Goal: Transaction & Acquisition: Download file/media

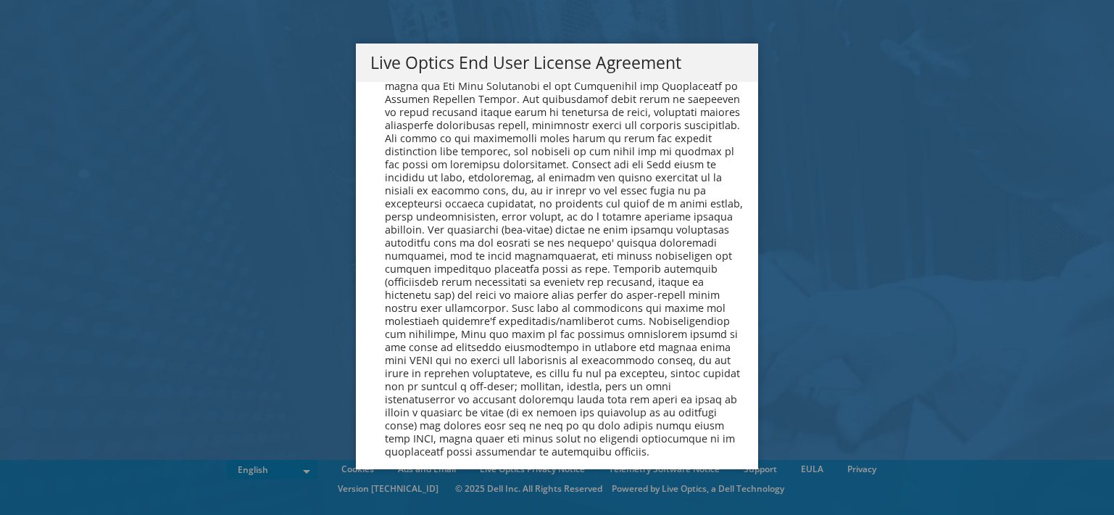
scroll to position [5480, 0]
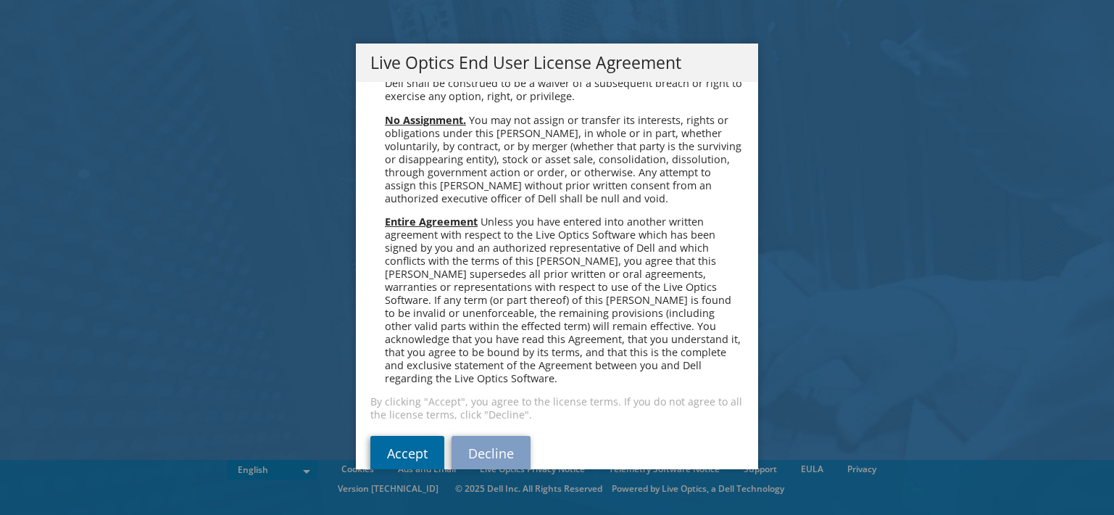
click at [408, 436] on link "Accept" at bounding box center [407, 453] width 74 height 35
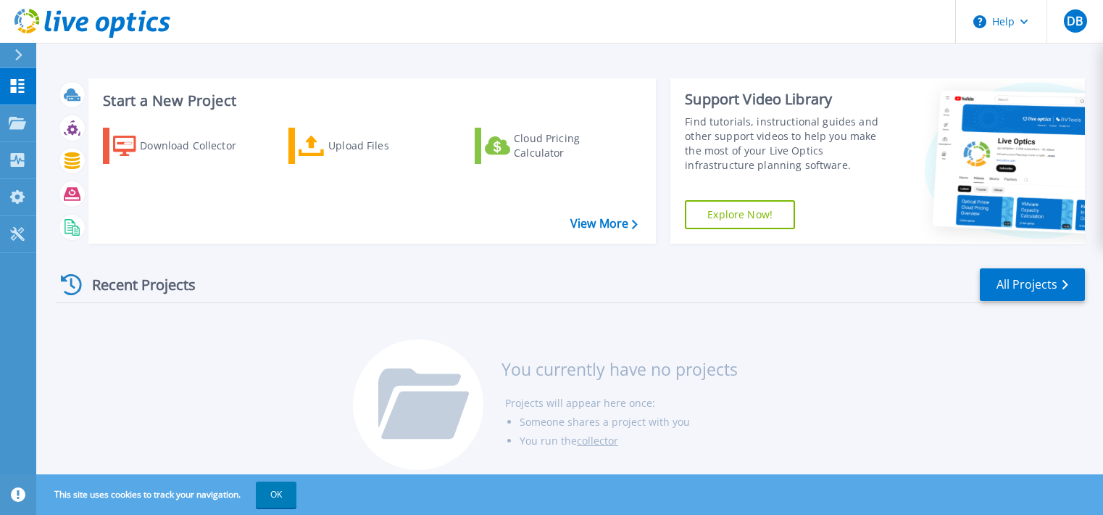
click at [660, 267] on div "Recent Projects All Projects" at bounding box center [570, 285] width 1029 height 36
click at [670, 267] on div "Recent Projects All Projects" at bounding box center [570, 285] width 1029 height 36
click at [91, 157] on div "Collectors" at bounding box center [72, 161] width 69 height 38
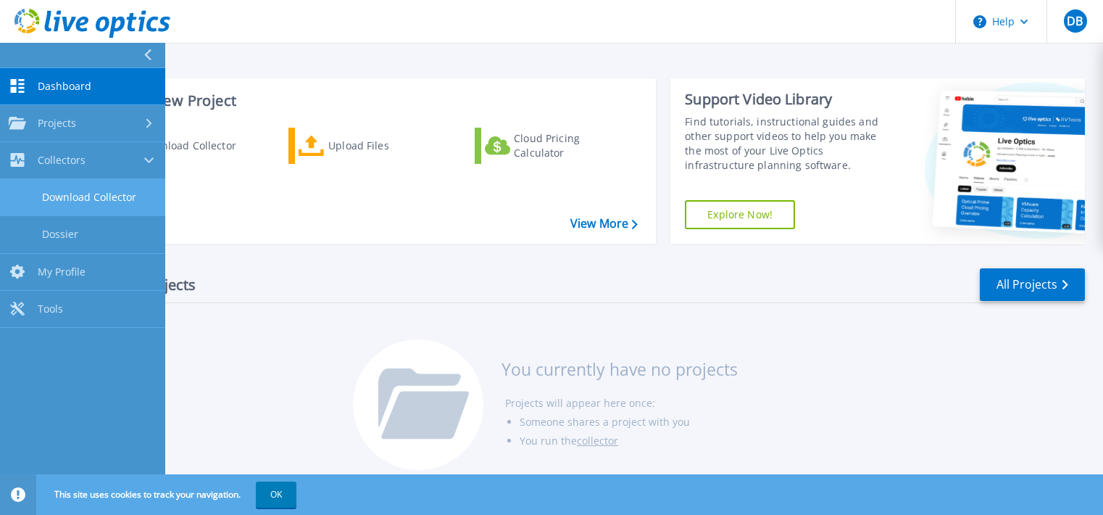
click at [130, 195] on link "Download Collector" at bounding box center [82, 197] width 165 height 37
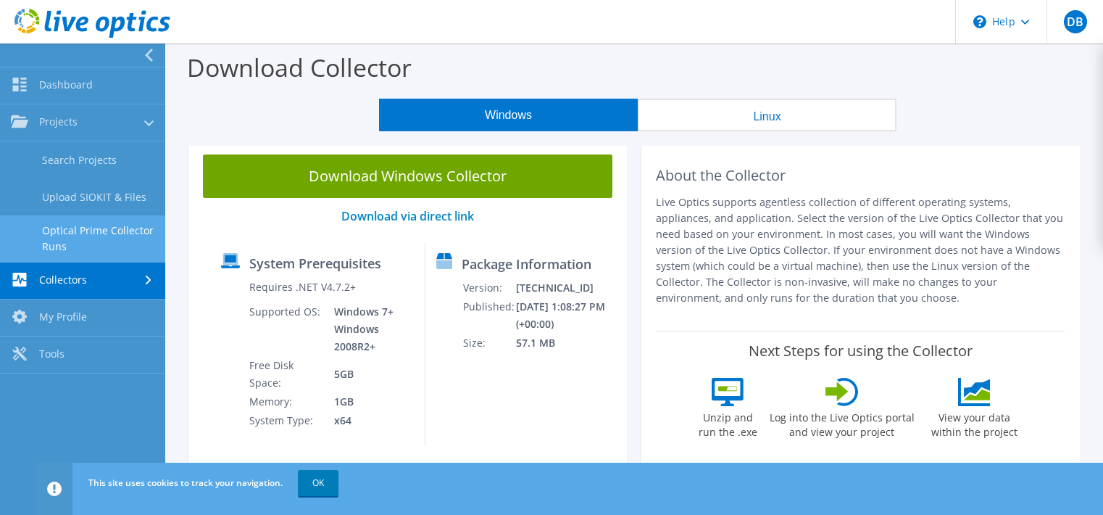
click at [132, 238] on link "Optical Prime Collector Runs" at bounding box center [82, 238] width 165 height 46
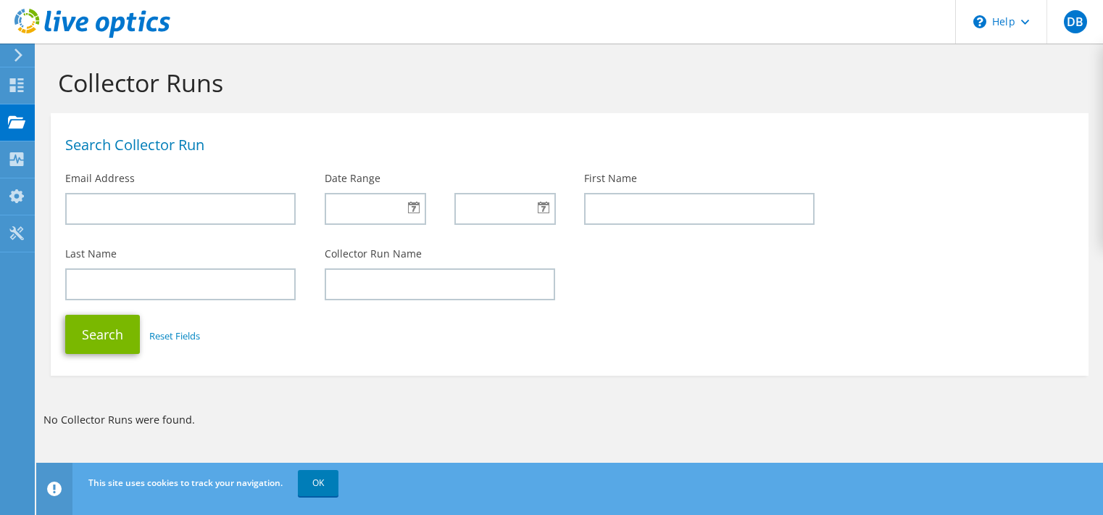
click at [228, 133] on div "Search Collector Run" at bounding box center [570, 141] width 1038 height 43
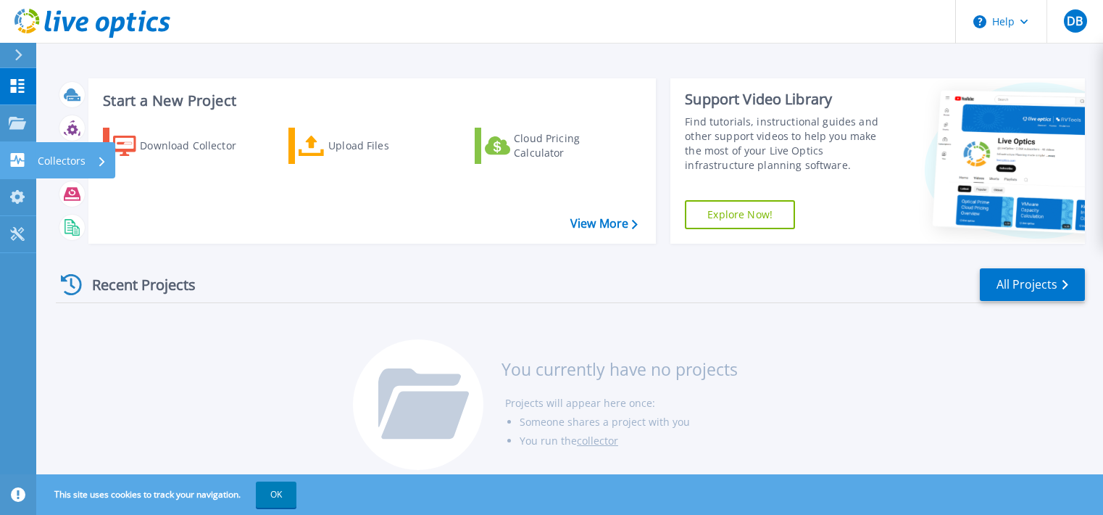
click at [57, 158] on p "Collectors" at bounding box center [62, 161] width 48 height 38
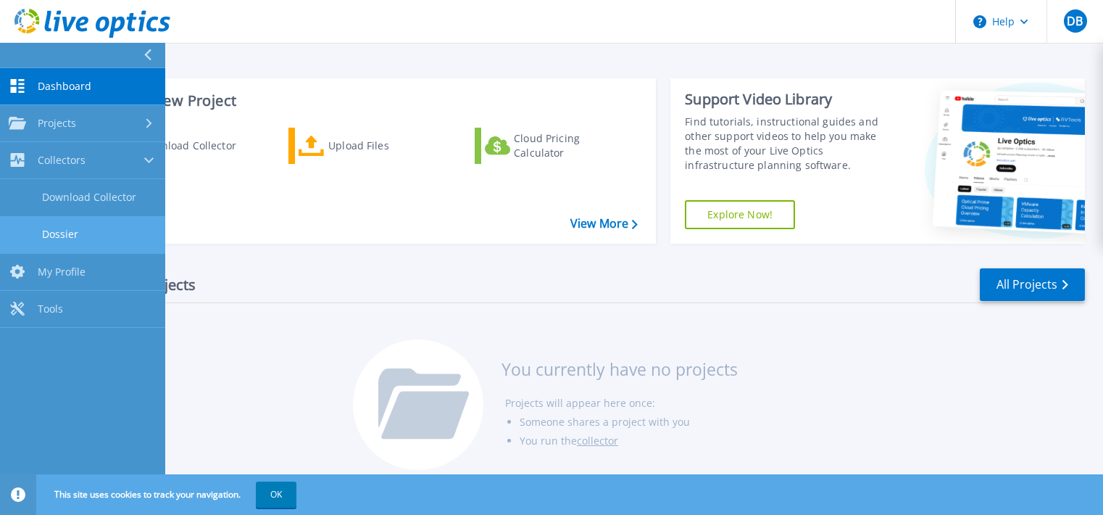
click at [108, 232] on link "Dossier" at bounding box center [82, 234] width 165 height 37
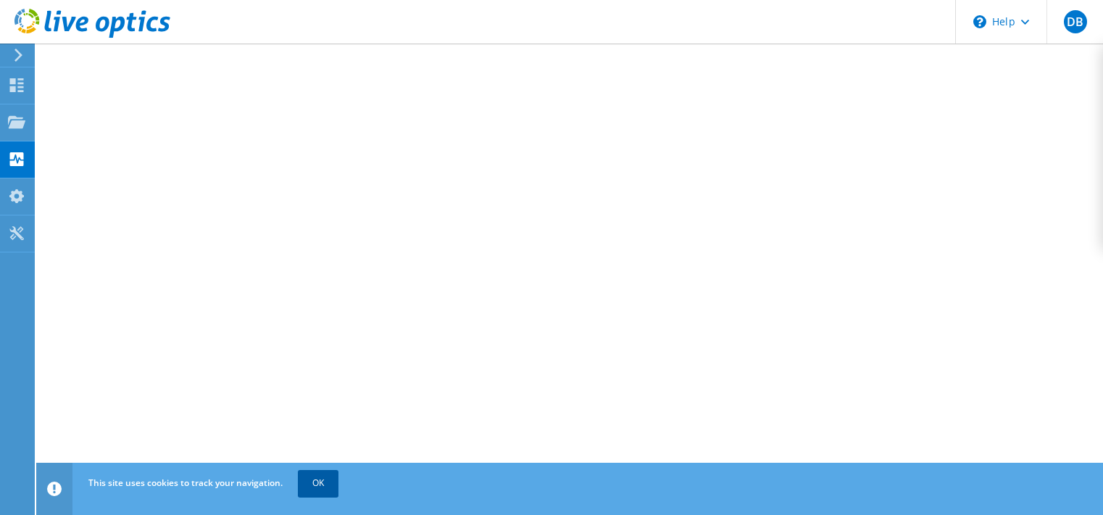
click at [323, 480] on link "OK" at bounding box center [318, 483] width 41 height 26
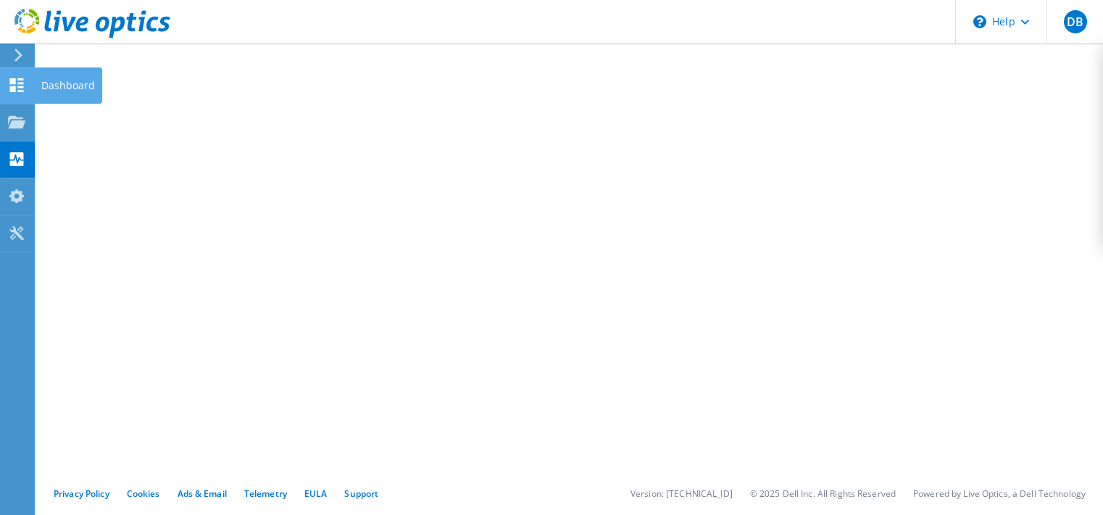
click at [13, 80] on use at bounding box center [17, 85] width 14 height 14
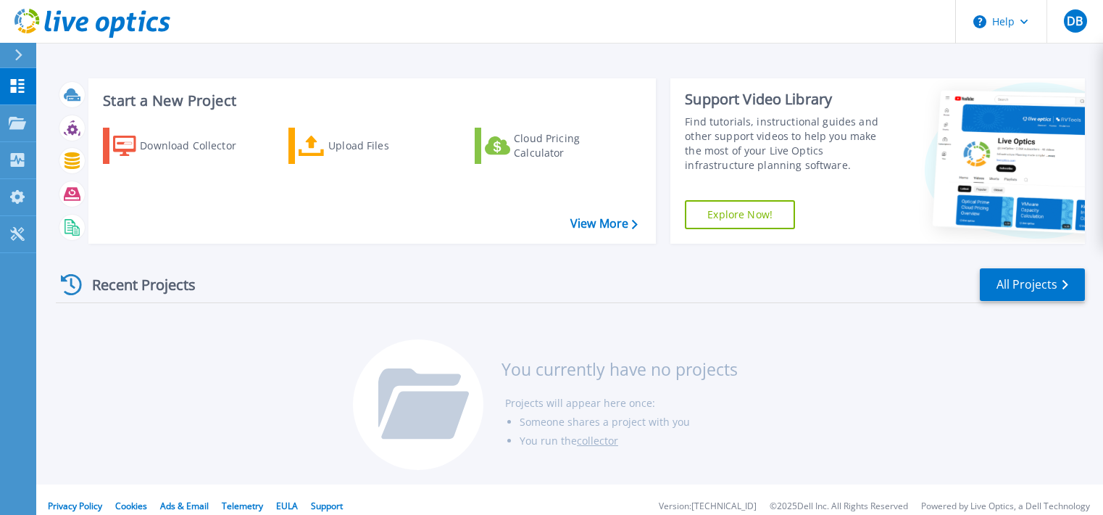
scroll to position [13, 0]
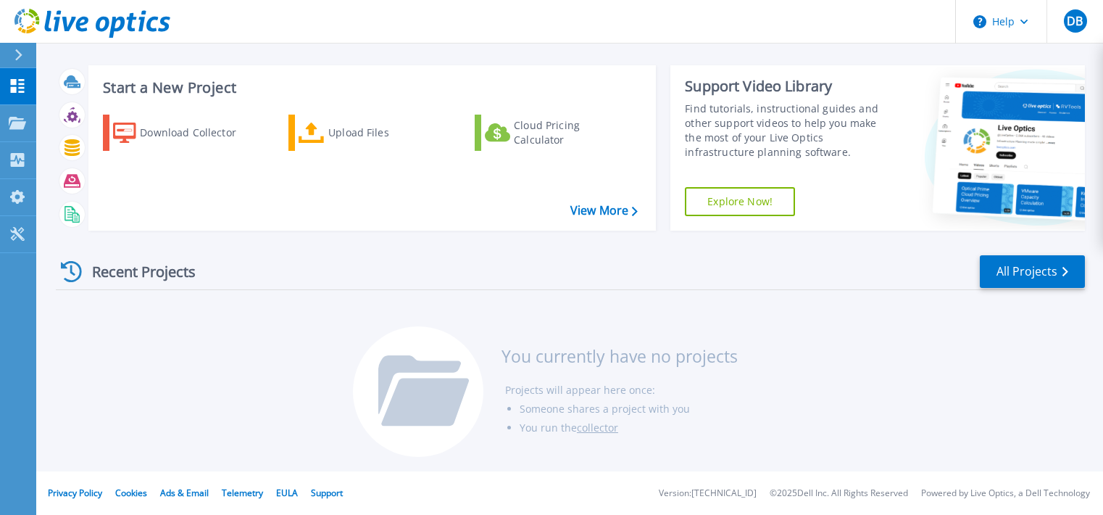
drag, startPoint x: 136, startPoint y: 310, endPoint x: 140, endPoint y: 293, distance: 17.8
click at [136, 310] on div "Recent Projects All Projects You currently have no projects Projects will appea…" at bounding box center [570, 356] width 1029 height 229
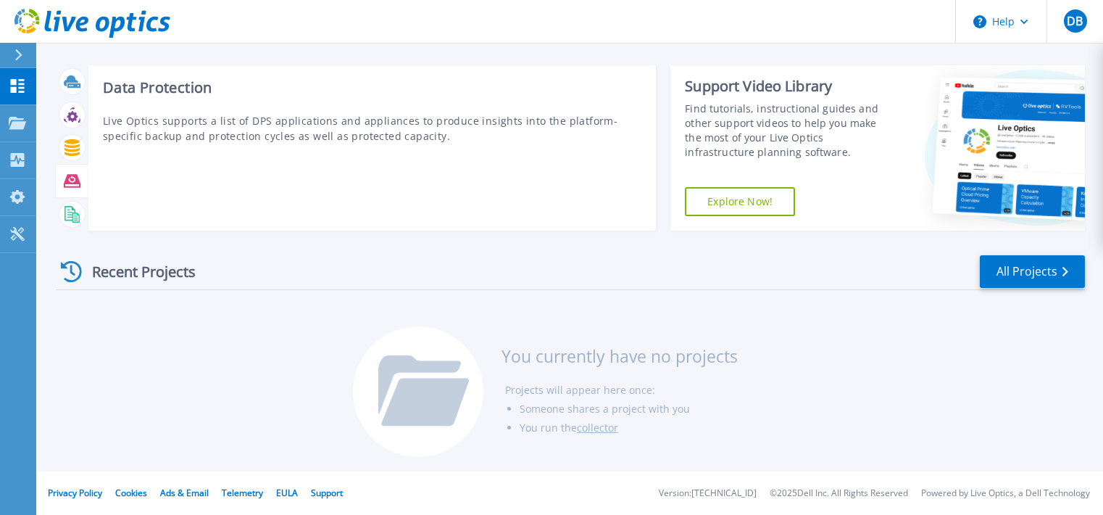
click at [70, 178] on icon at bounding box center [72, 180] width 17 height 13
click at [170, 95] on h3 "Data Protection" at bounding box center [372, 88] width 538 height 16
drag, startPoint x: 170, startPoint y: 124, endPoint x: 138, endPoint y: 183, distance: 67.1
click at [170, 125] on p "Live Optics supports a list of DPS applications and appliances to produce insig…" at bounding box center [372, 128] width 538 height 30
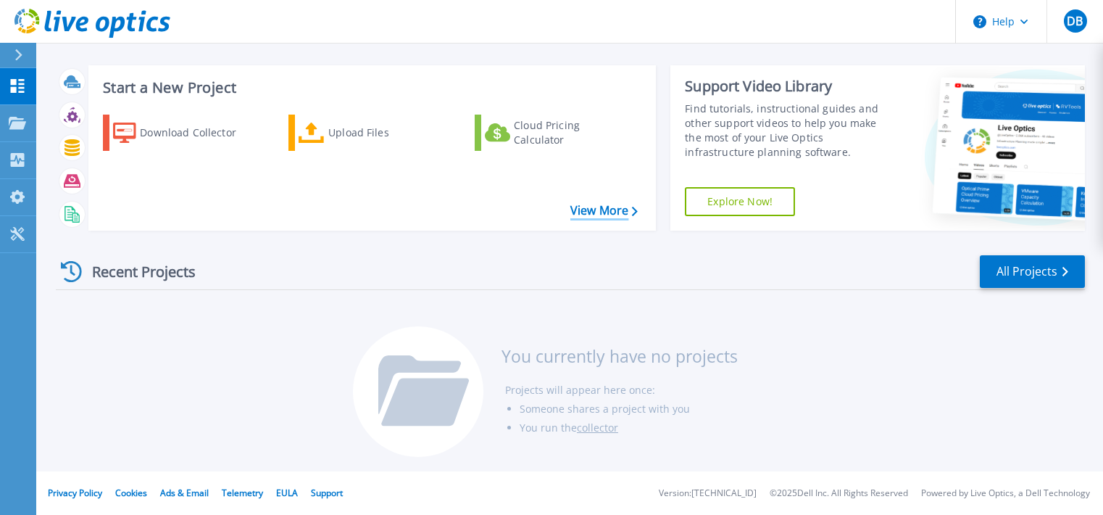
click at [608, 209] on link "View More" at bounding box center [603, 211] width 67 height 14
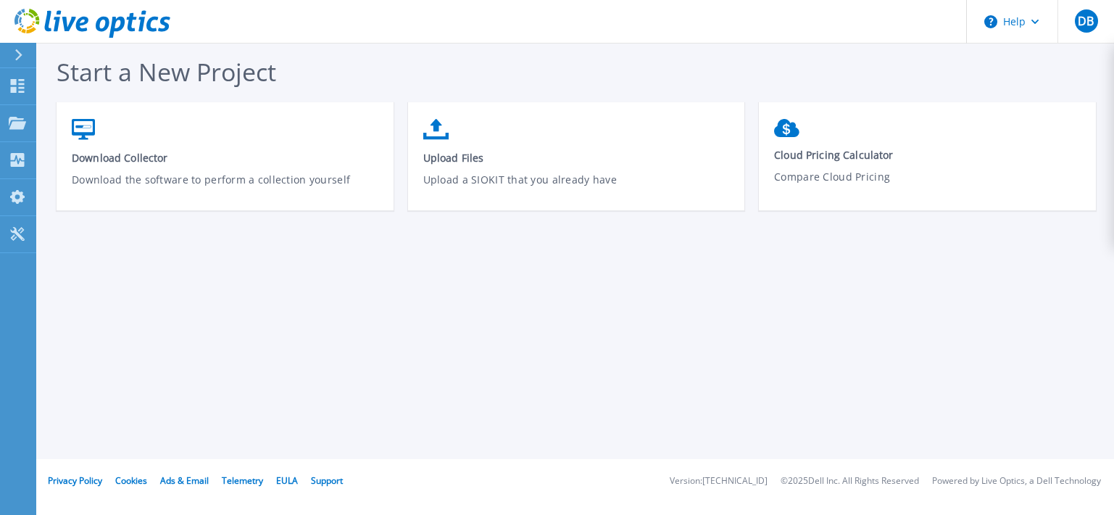
click at [170, 70] on span "Start a New Project" at bounding box center [167, 71] width 220 height 33
click at [93, 118] on div "Projects" at bounding box center [67, 124] width 59 height 38
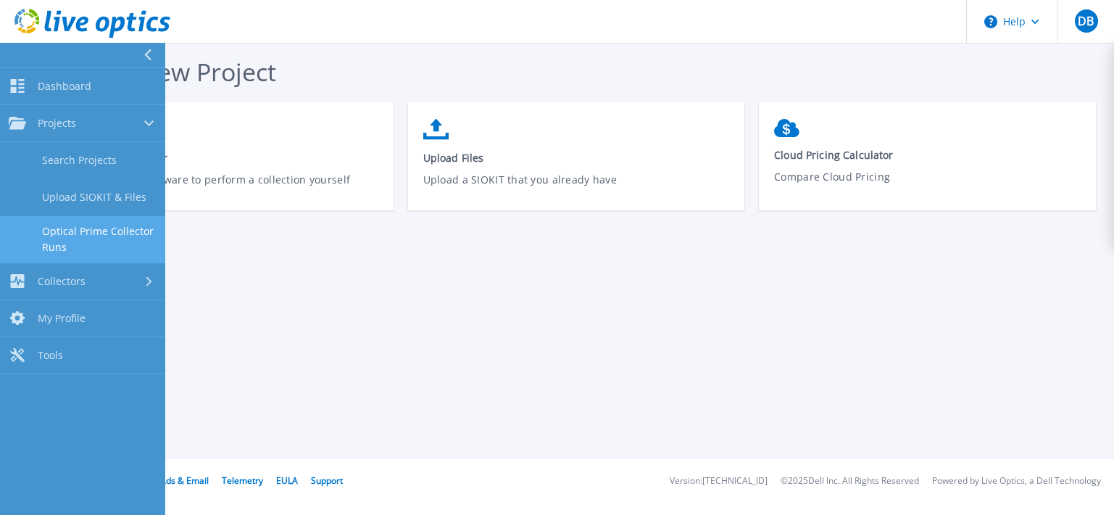
click at [130, 245] on link "Optical Prime Collector Runs" at bounding box center [82, 239] width 165 height 46
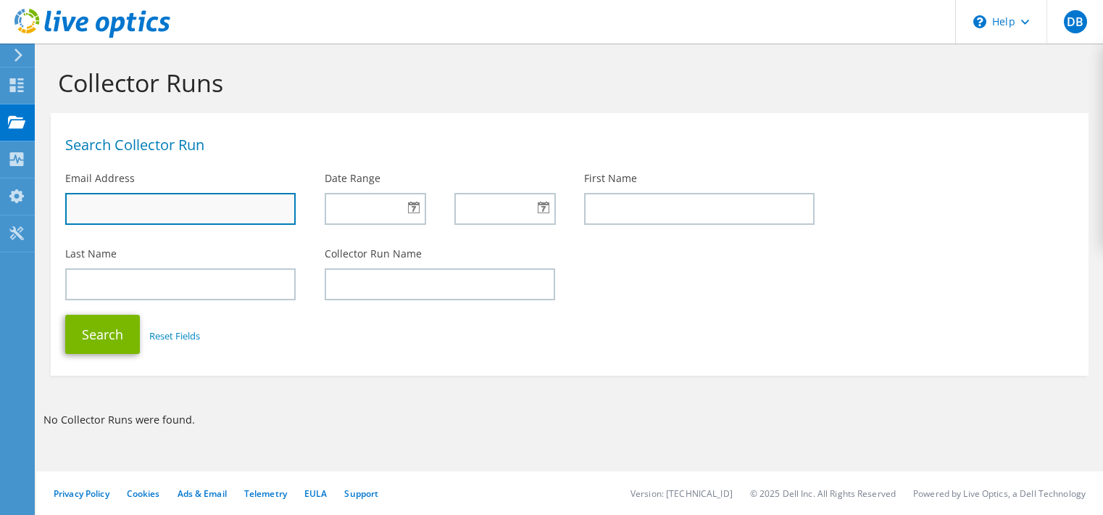
click at [167, 220] on input "text" at bounding box center [180, 209] width 230 height 32
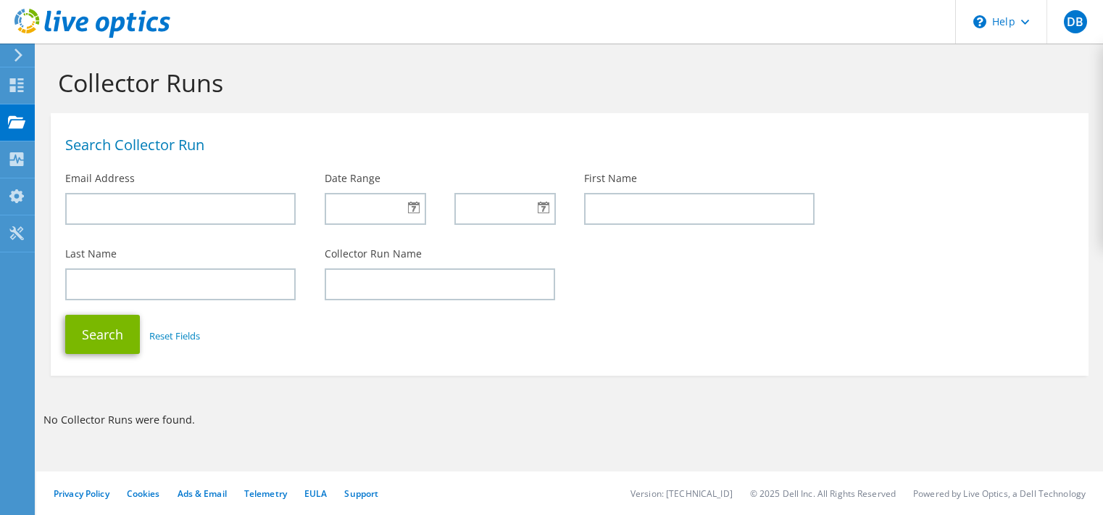
click at [621, 316] on div "Search Reset Fields" at bounding box center [570, 334] width 1038 height 54
click at [99, 154] on div "Collectors" at bounding box center [73, 159] width 79 height 36
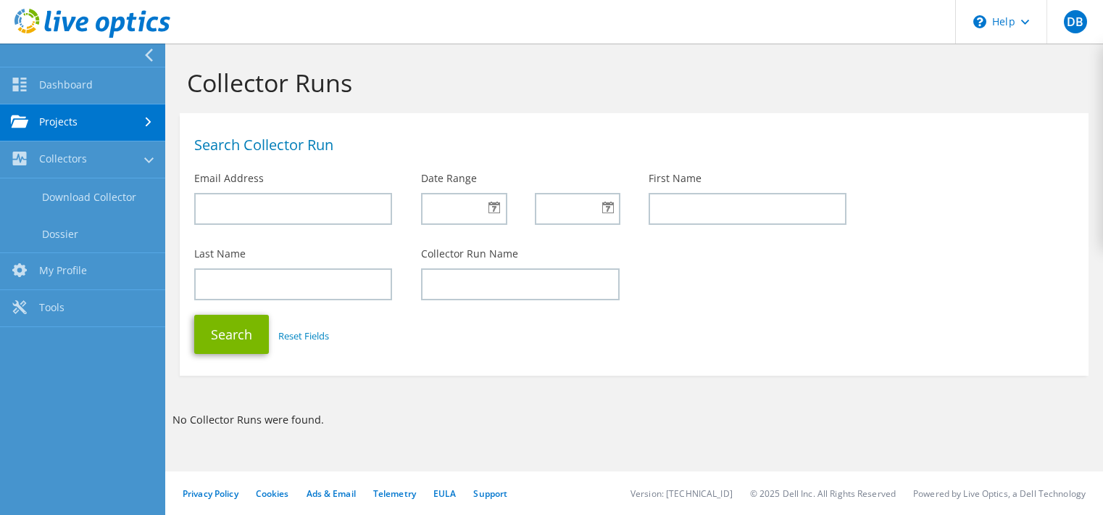
click at [536, 127] on div "Search Collector Run" at bounding box center [634, 141] width 909 height 43
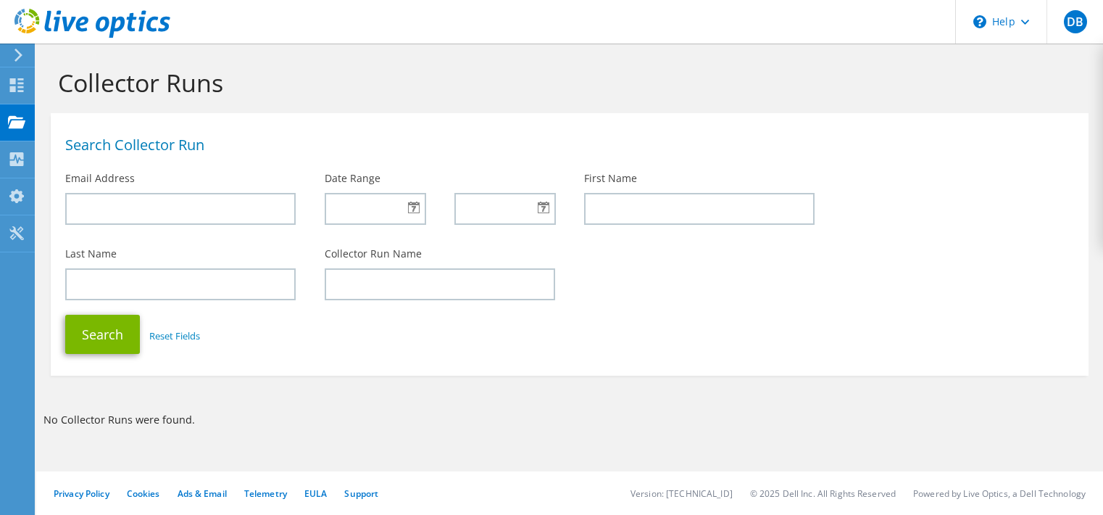
click at [13, 49] on icon at bounding box center [18, 55] width 11 height 13
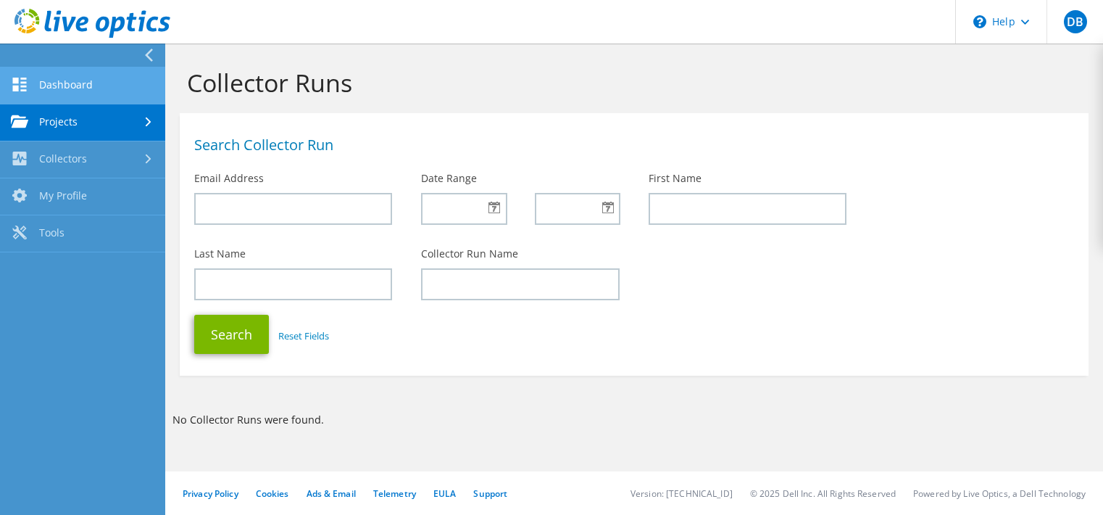
click at [59, 77] on link "Dashboard" at bounding box center [82, 85] width 165 height 37
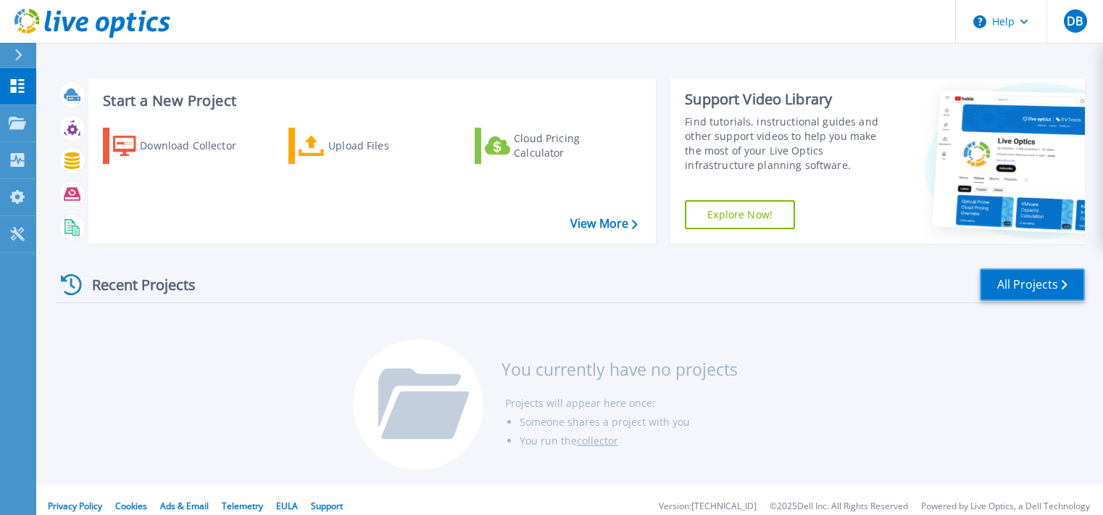
click at [1009, 278] on link "All Projects" at bounding box center [1032, 284] width 105 height 33
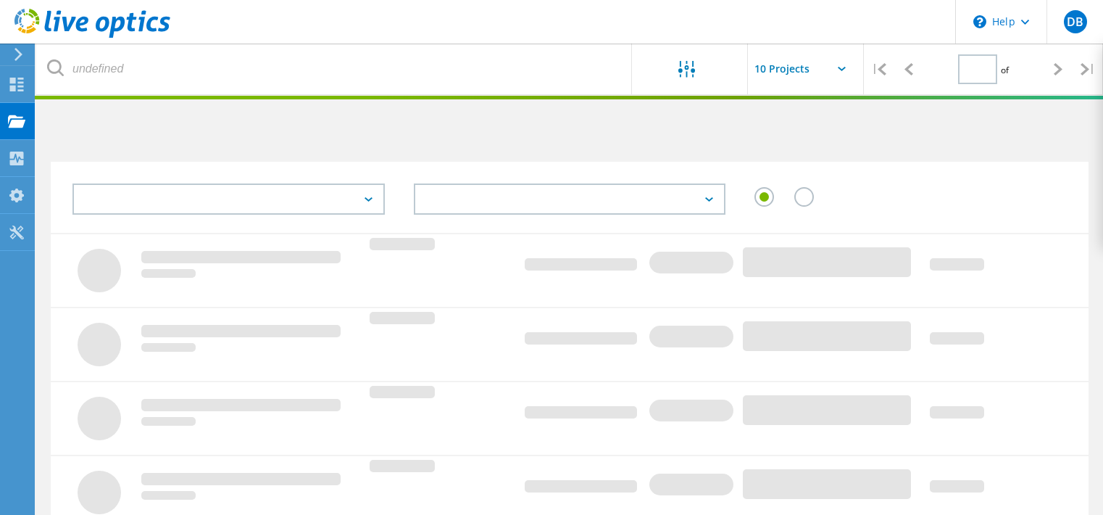
type input "1"
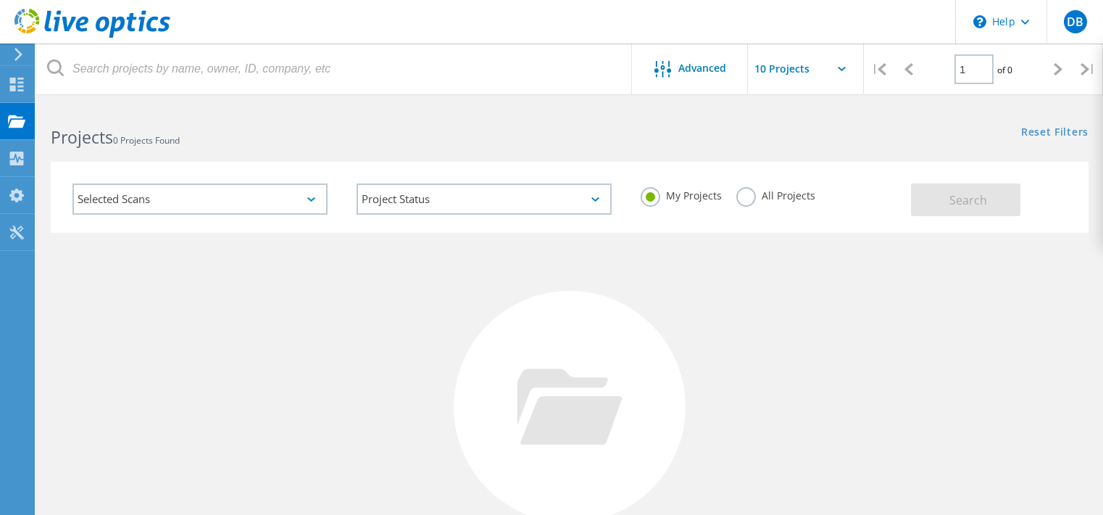
click at [277, 202] on div "Selected Scans" at bounding box center [199, 198] width 255 height 31
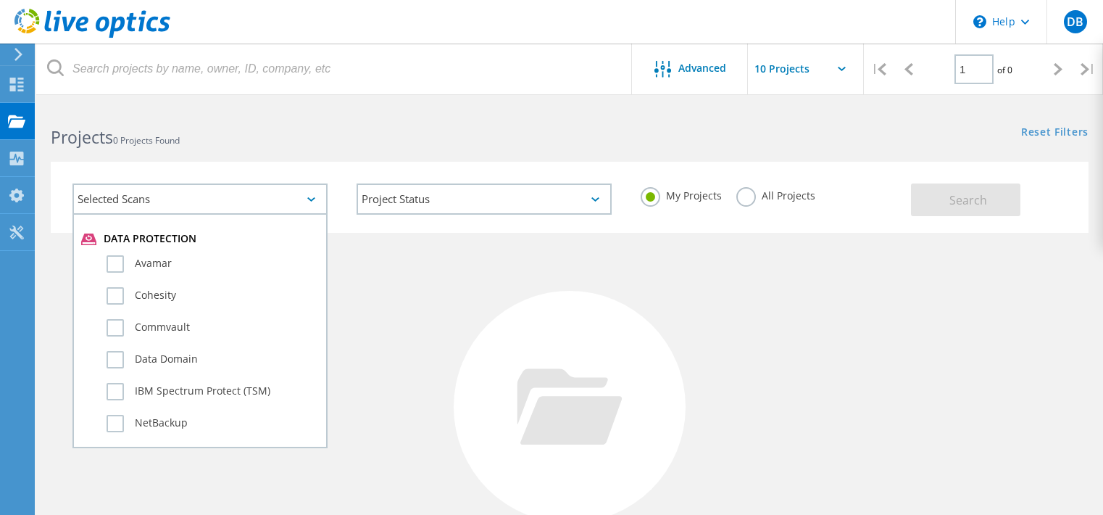
scroll to position [807, 0]
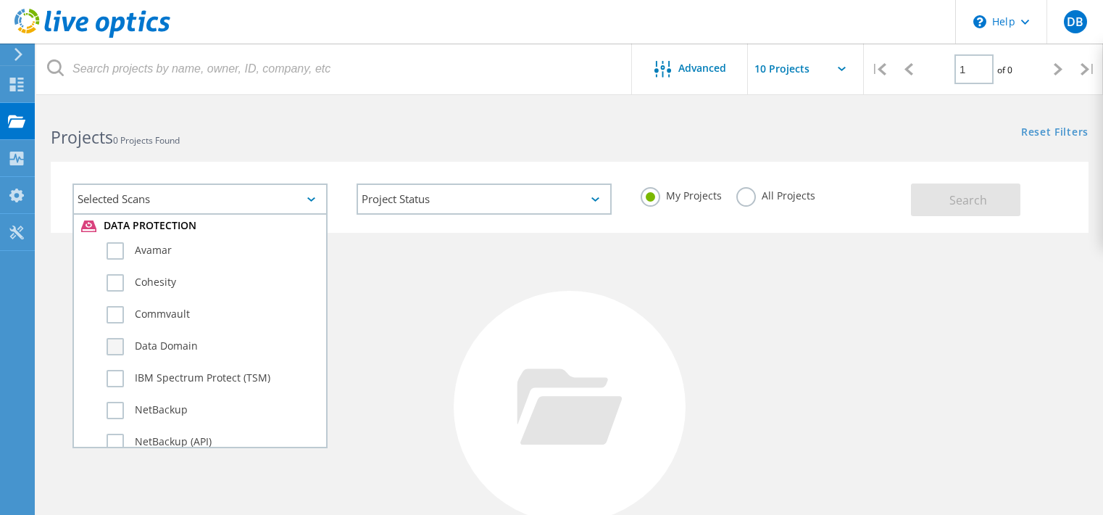
click at [114, 349] on label "Data Domain" at bounding box center [213, 346] width 212 height 17
click at [0, 0] on input "Data Domain" at bounding box center [0, 0] width 0 height 0
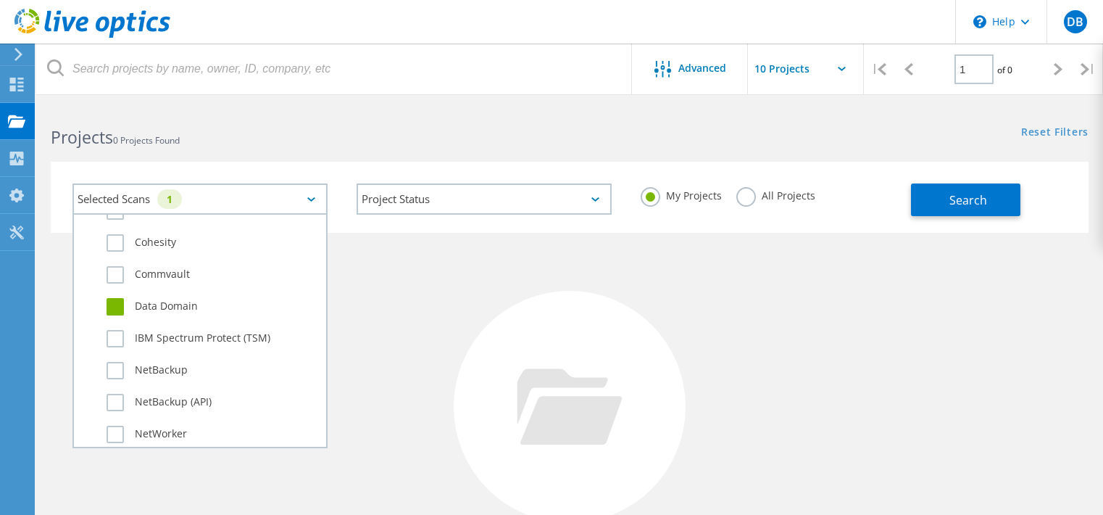
scroll to position [879, 0]
click at [113, 405] on label "NetWorker" at bounding box center [213, 401] width 212 height 17
click at [0, 0] on input "NetWorker" at bounding box center [0, 0] width 0 height 0
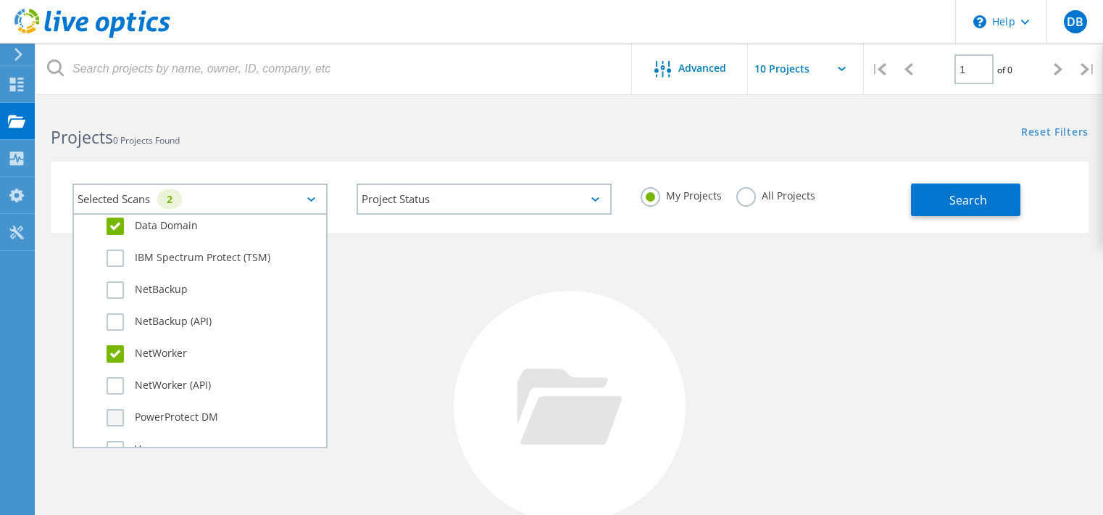
scroll to position [951, 0]
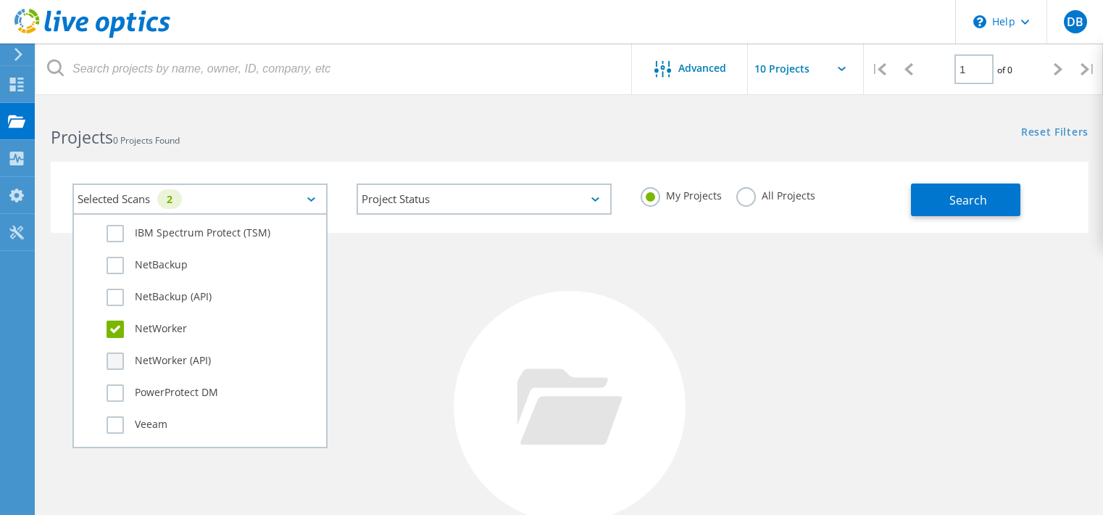
click at [121, 361] on label "NetWorker (API)" at bounding box center [213, 360] width 212 height 17
click at [0, 0] on input "NetWorker (API)" at bounding box center [0, 0] width 0 height 0
click at [404, 333] on div "No Projects Found Try refining your search." at bounding box center [570, 420] width 1038 height 375
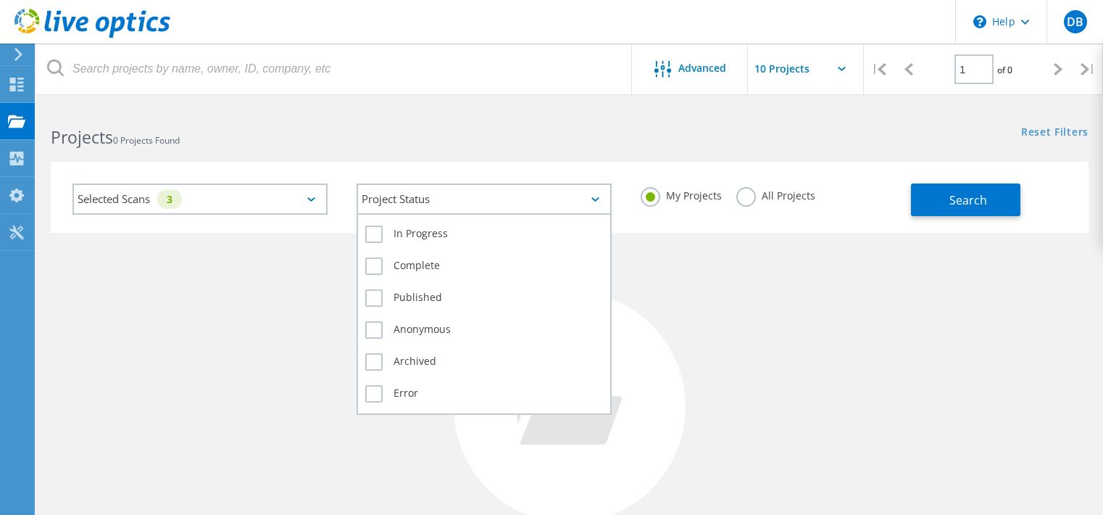
click at [591, 195] on div "Project Status" at bounding box center [484, 198] width 255 height 31
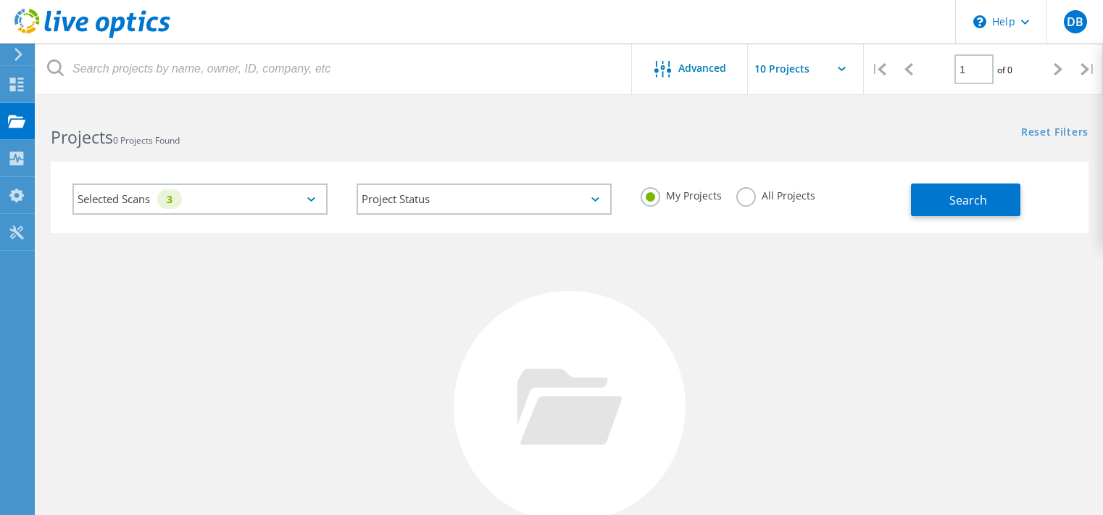
click at [774, 262] on div "No Projects Found Try refining your search." at bounding box center [570, 420] width 1038 height 375
click at [738, 193] on label "All Projects" at bounding box center [775, 194] width 79 height 14
click at [0, 0] on input "All Projects" at bounding box center [0, 0] width 0 height 0
click at [972, 191] on button "Search" at bounding box center [965, 199] width 109 height 33
click at [850, 64] on input "text" at bounding box center [820, 68] width 145 height 51
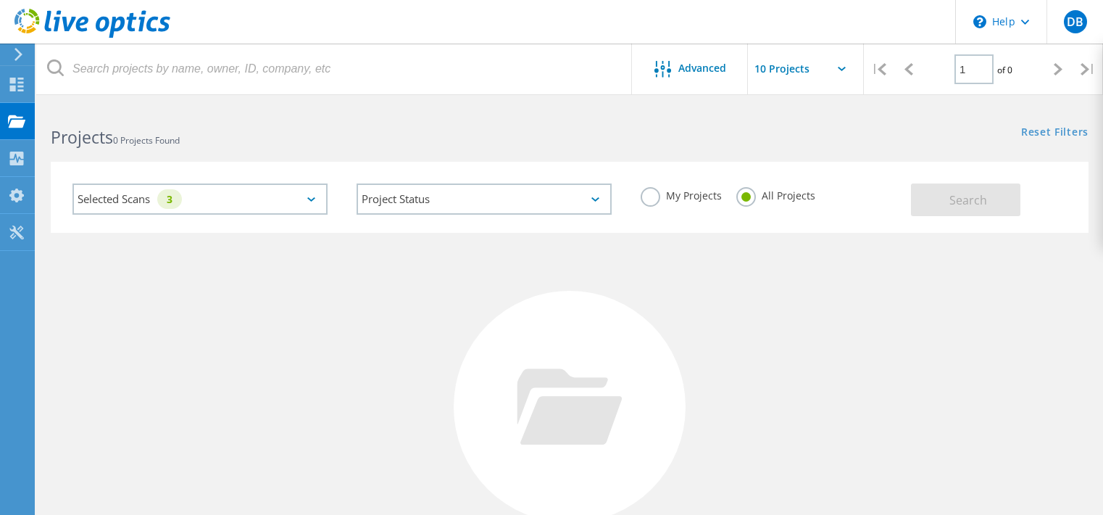
click at [972, 117] on div "Reset Filters Show Filters" at bounding box center [836, 118] width 533 height 27
click at [685, 59] on div "Advanced" at bounding box center [690, 68] width 116 height 51
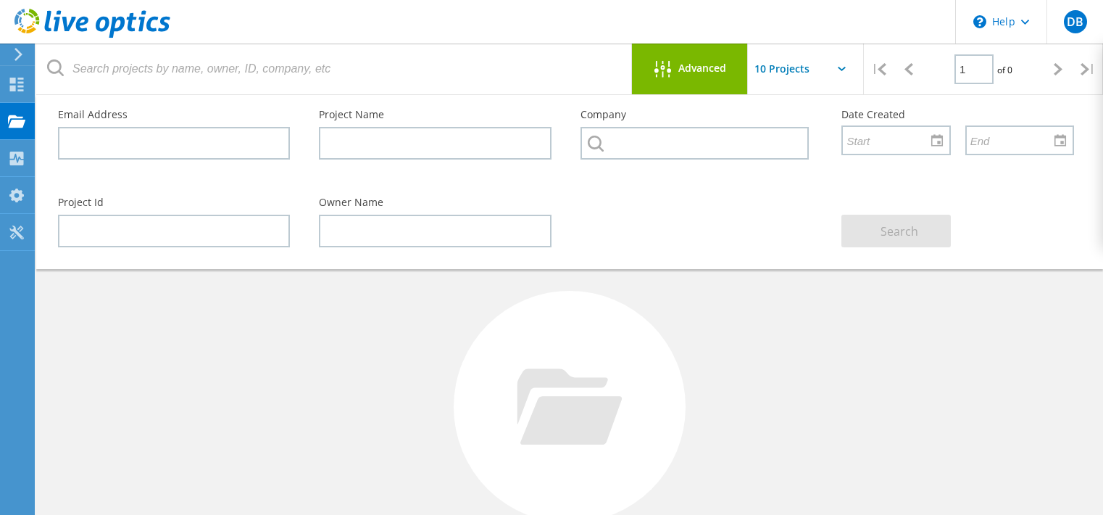
click at [812, 345] on div "No Projects Found Try refining your search." at bounding box center [570, 420] width 1038 height 375
click at [698, 75] on div "Advanced" at bounding box center [690, 70] width 116 height 18
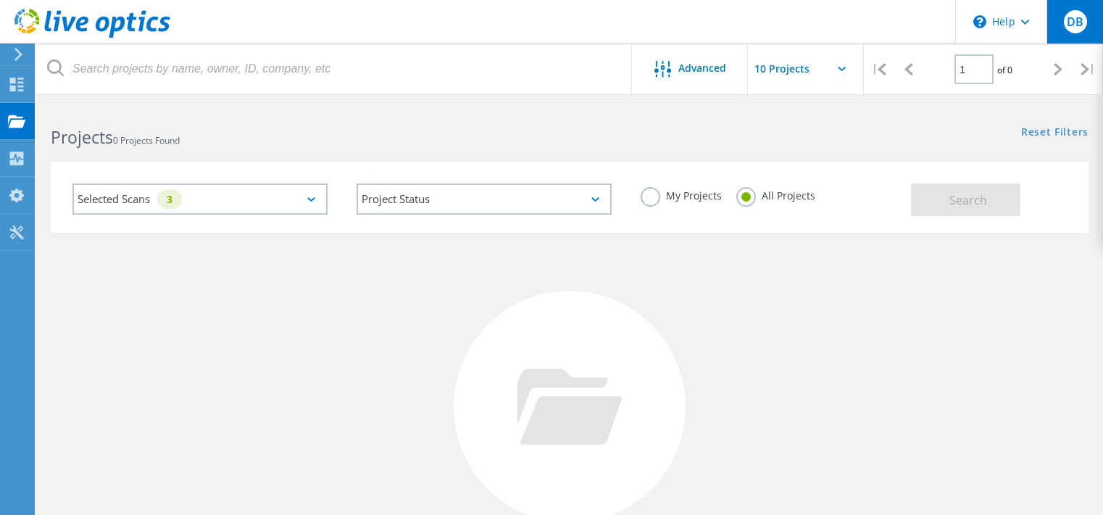
click at [1079, 23] on span "DB" at bounding box center [1075, 22] width 17 height 12
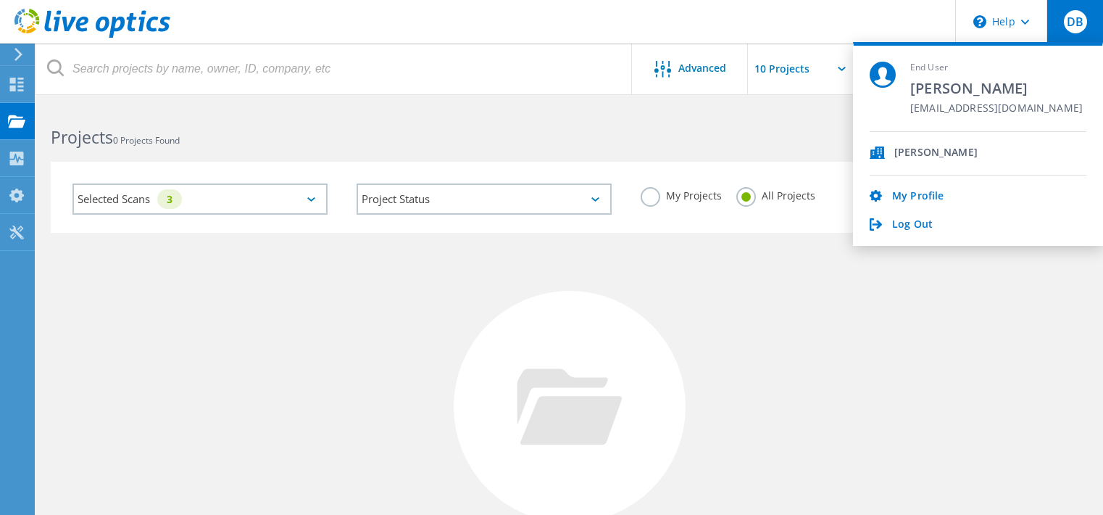
click at [886, 297] on div "No Projects Found Try refining your search." at bounding box center [570, 420] width 1038 height 375
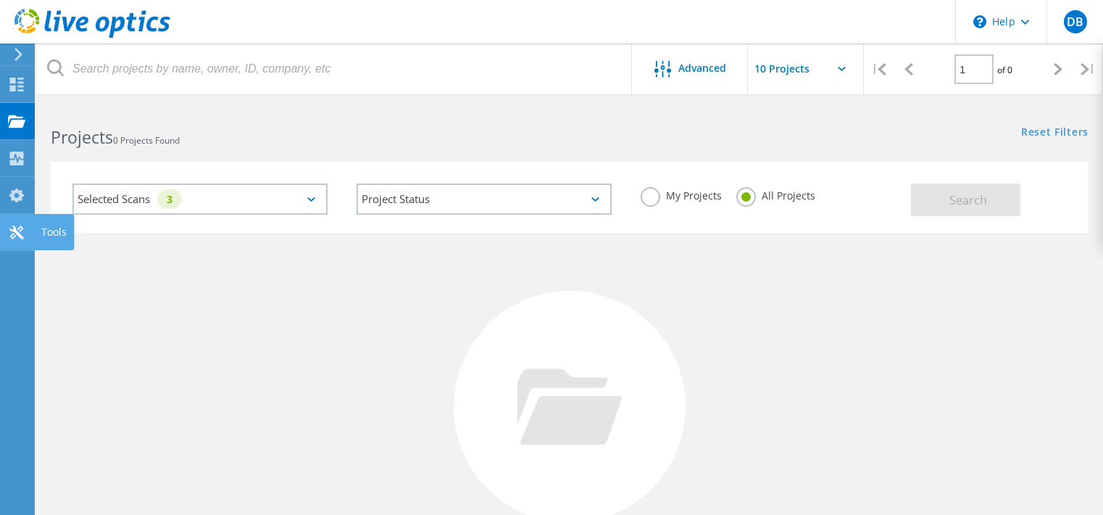
click at [43, 228] on div "Tools" at bounding box center [53, 232] width 25 height 10
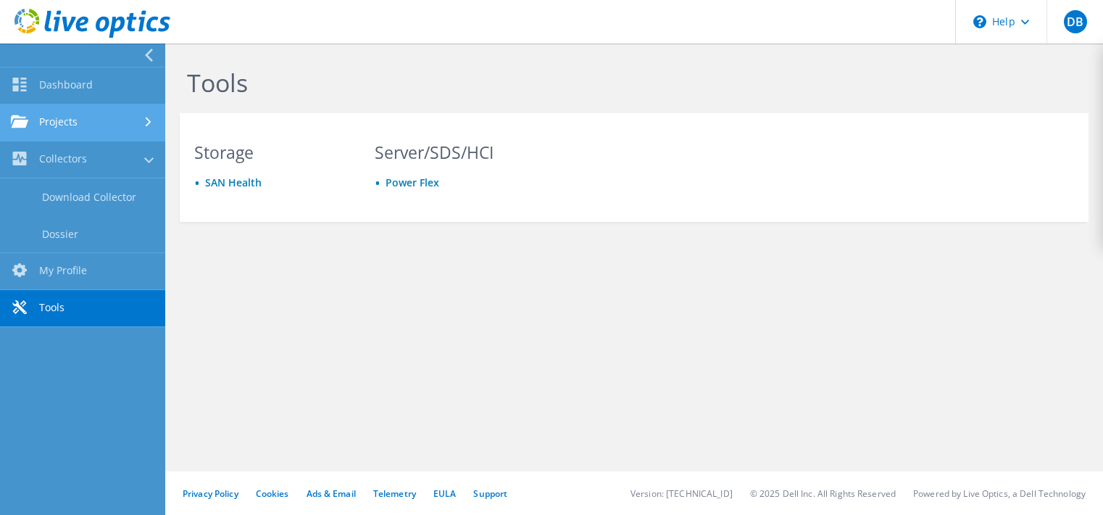
click at [100, 115] on link "Projects" at bounding box center [82, 122] width 165 height 37
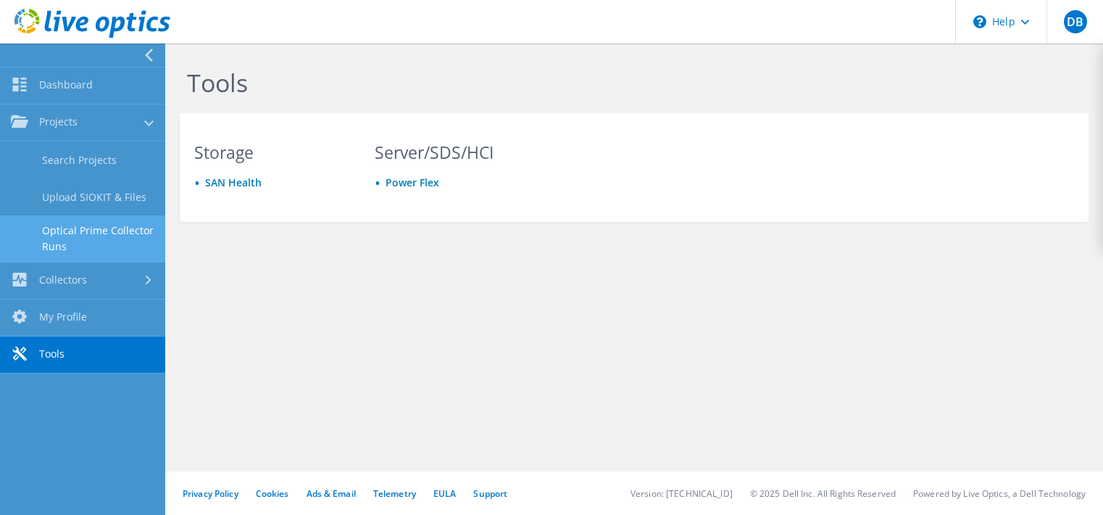
click at [134, 230] on link "Optical Prime Collector Runs" at bounding box center [82, 238] width 165 height 46
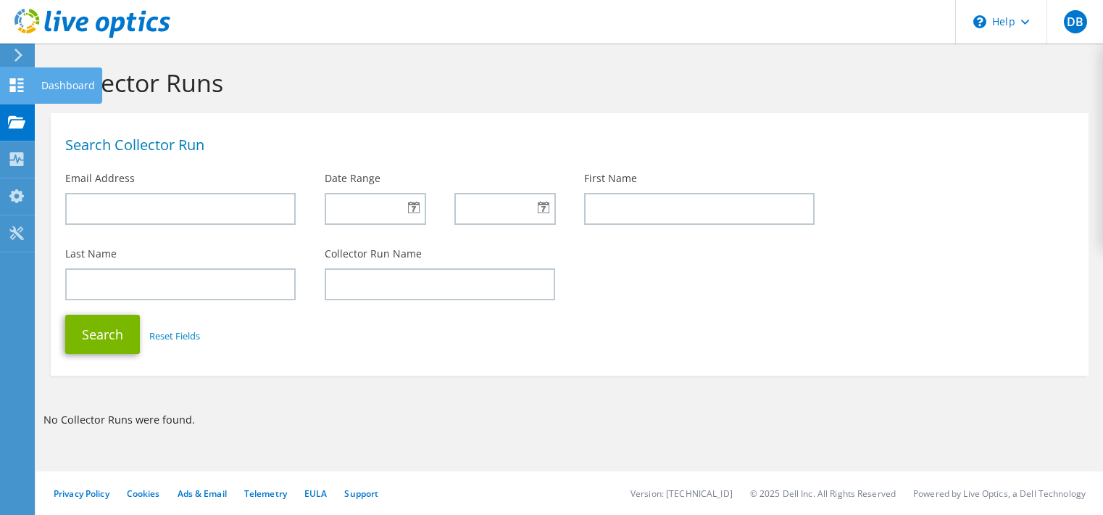
click at [13, 80] on use at bounding box center [17, 85] width 14 height 14
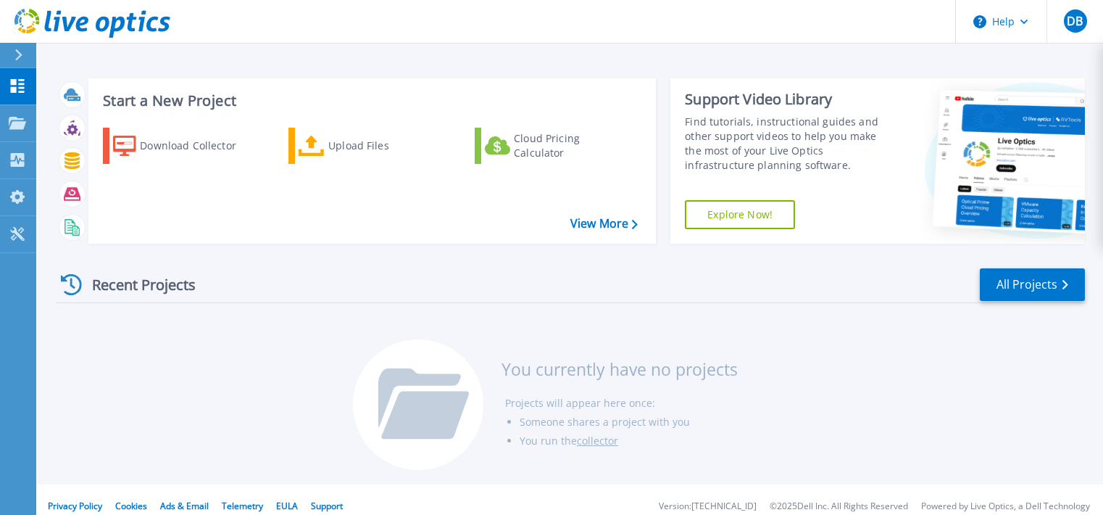
click at [151, 283] on div "Recent Projects" at bounding box center [135, 285] width 159 height 36
click at [144, 144] on div "Download Collector" at bounding box center [198, 145] width 116 height 29
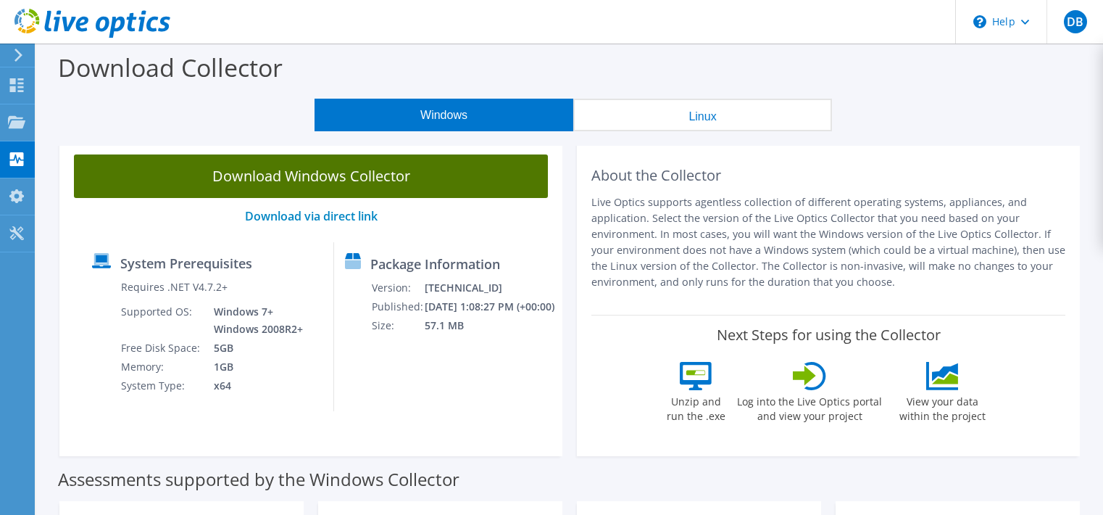
click at [383, 173] on link "Download Windows Collector" at bounding box center [311, 175] width 474 height 43
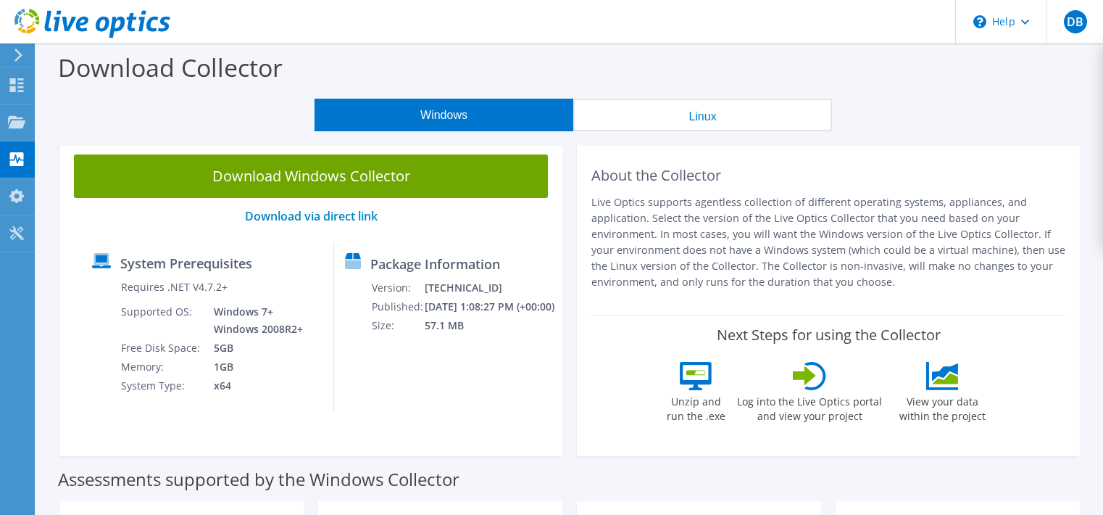
click at [1090, 153] on section "Download Windows Collector Download via direct link System Prerequisites Requir…" at bounding box center [569, 301] width 1052 height 323
click at [146, 435] on div "Download Windows Collector Download via direct link System Prerequisites Requir…" at bounding box center [310, 298] width 503 height 316
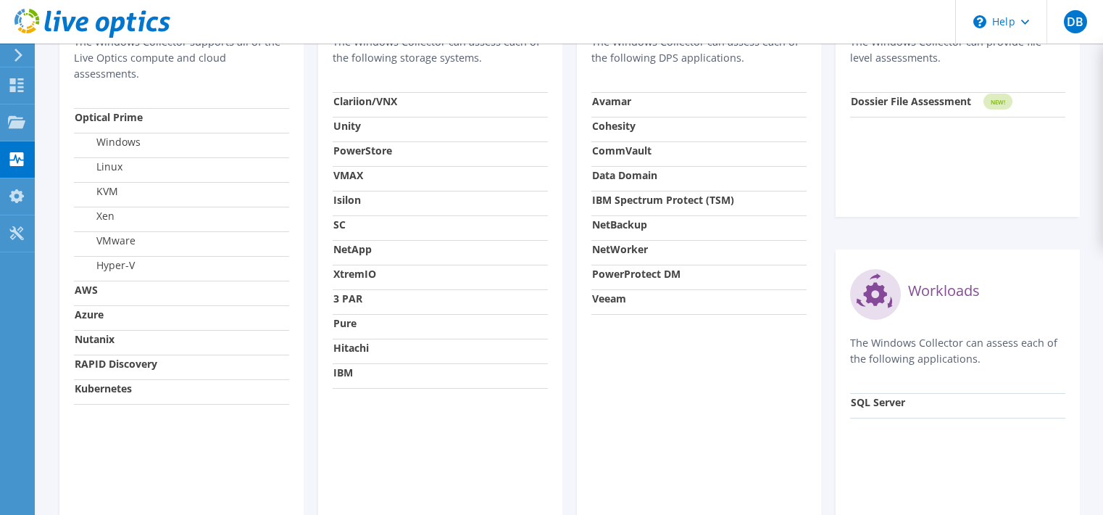
scroll to position [484, 0]
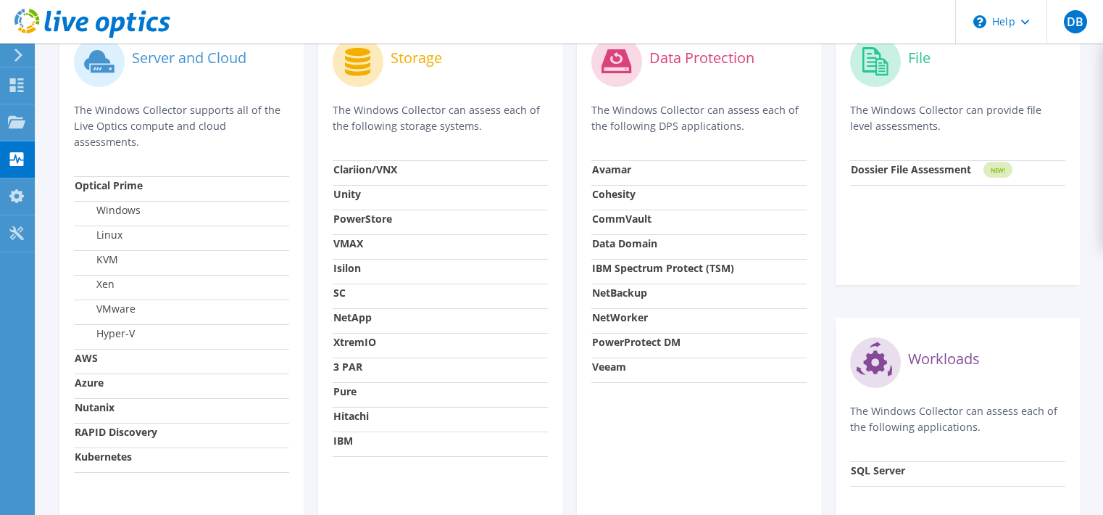
click at [628, 248] on strong "Data Domain" at bounding box center [624, 243] width 65 height 14
click at [680, 324] on td "NetWorker" at bounding box center [698, 320] width 215 height 25
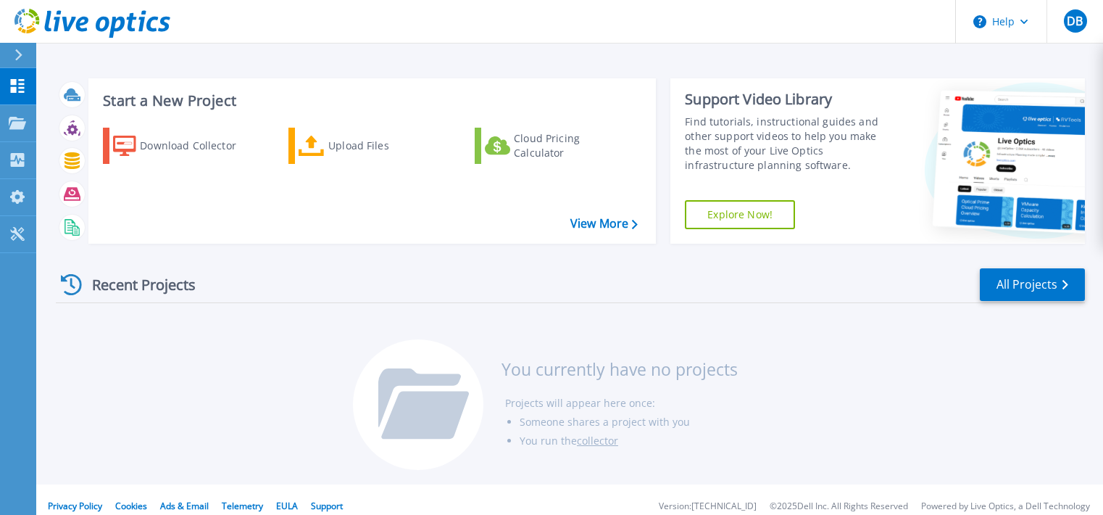
click at [533, 295] on div "Recent Projects All Projects" at bounding box center [570, 285] width 1029 height 36
drag, startPoint x: 484, startPoint y: 243, endPoint x: 628, endPoint y: 295, distance: 152.7
click at [628, 295] on div "Recent Projects All Projects" at bounding box center [570, 285] width 1029 height 36
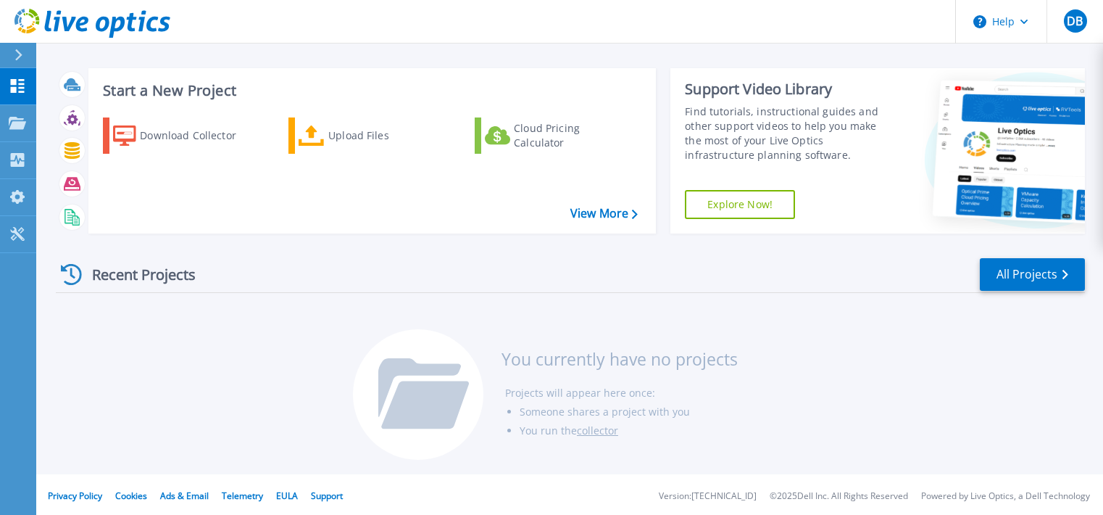
scroll to position [13, 0]
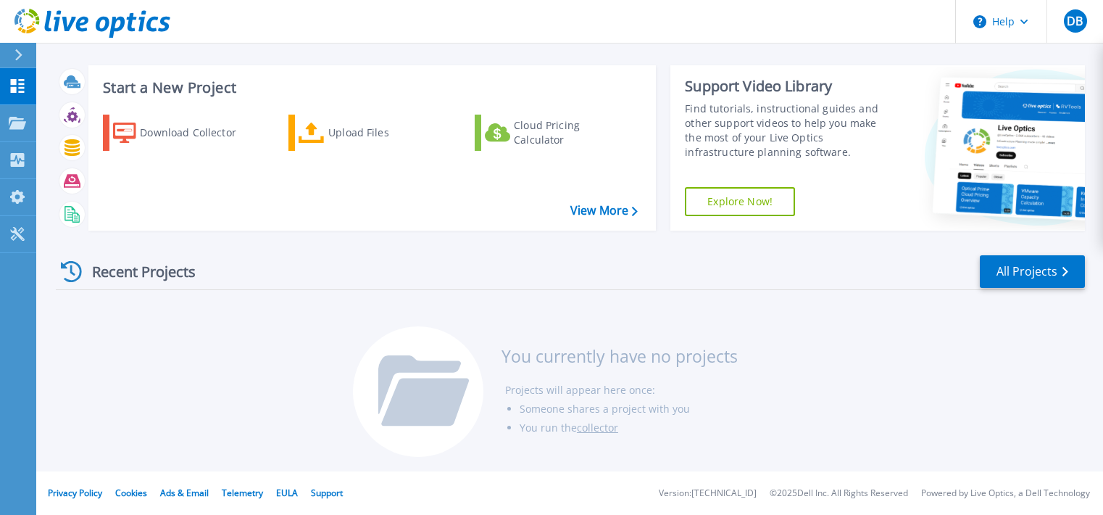
click at [17, 48] on div at bounding box center [24, 55] width 23 height 25
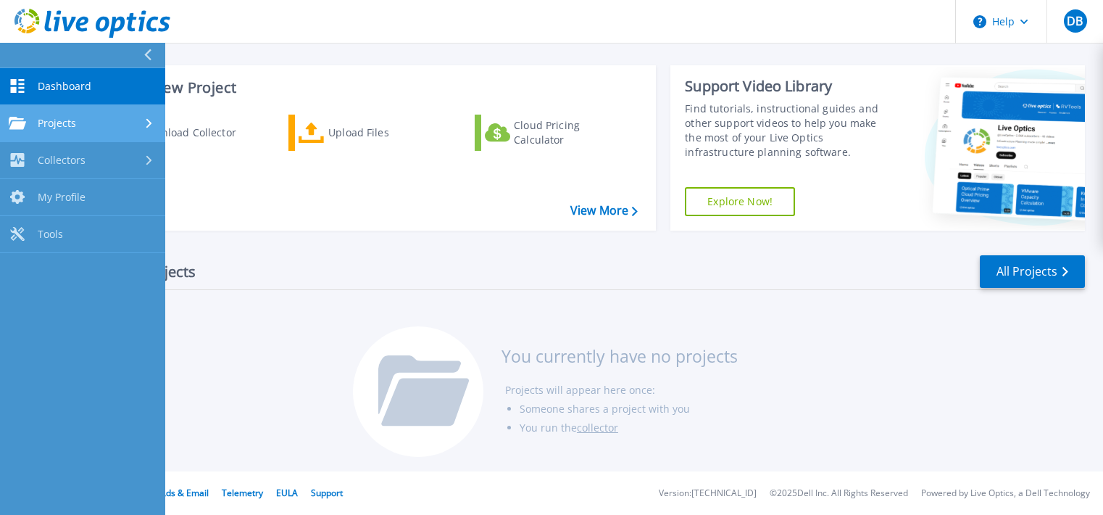
click at [141, 119] on div "Projects" at bounding box center [83, 123] width 148 height 13
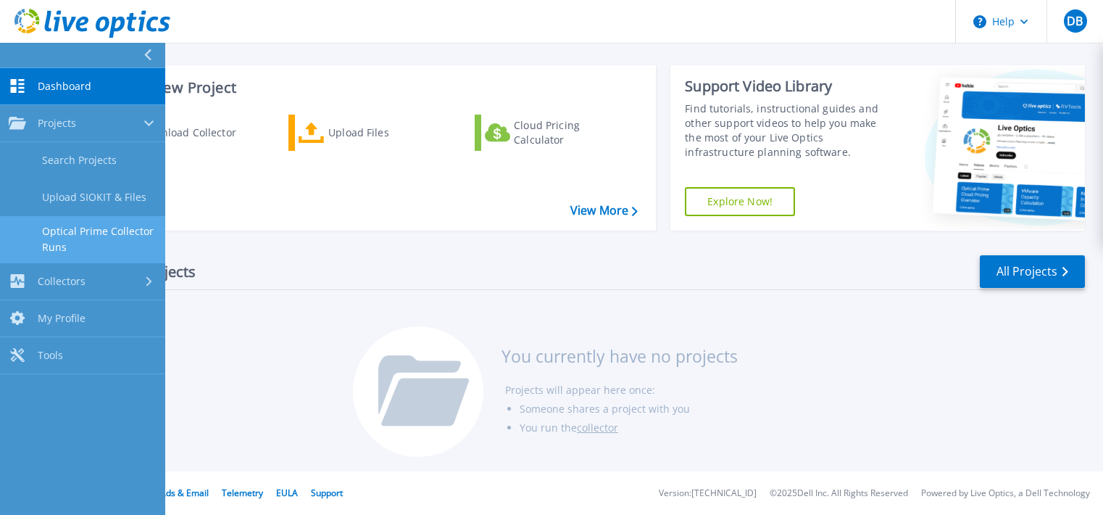
click at [136, 232] on link "Optical Prime Collector Runs" at bounding box center [82, 239] width 165 height 46
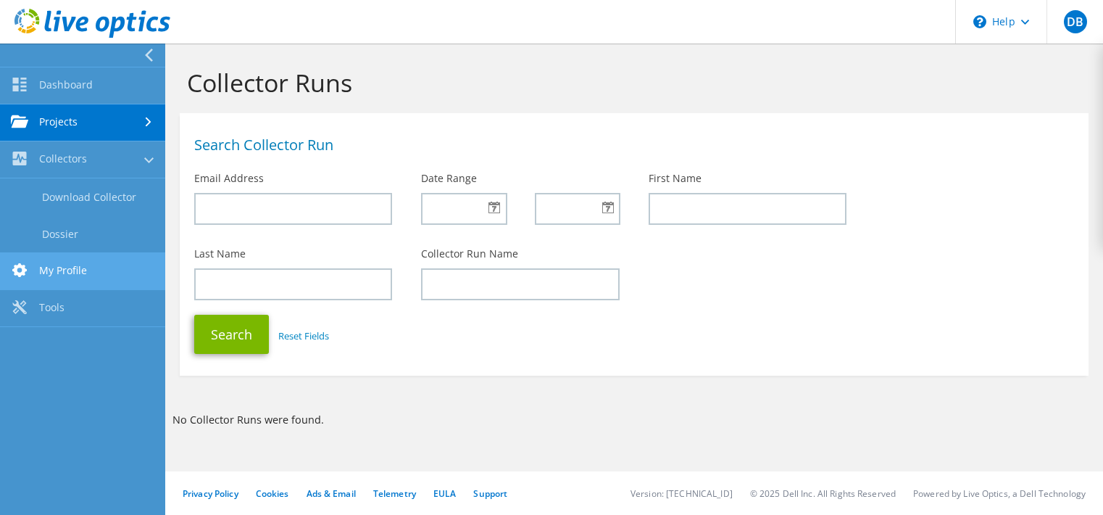
click at [93, 274] on link "My Profile" at bounding box center [82, 271] width 165 height 37
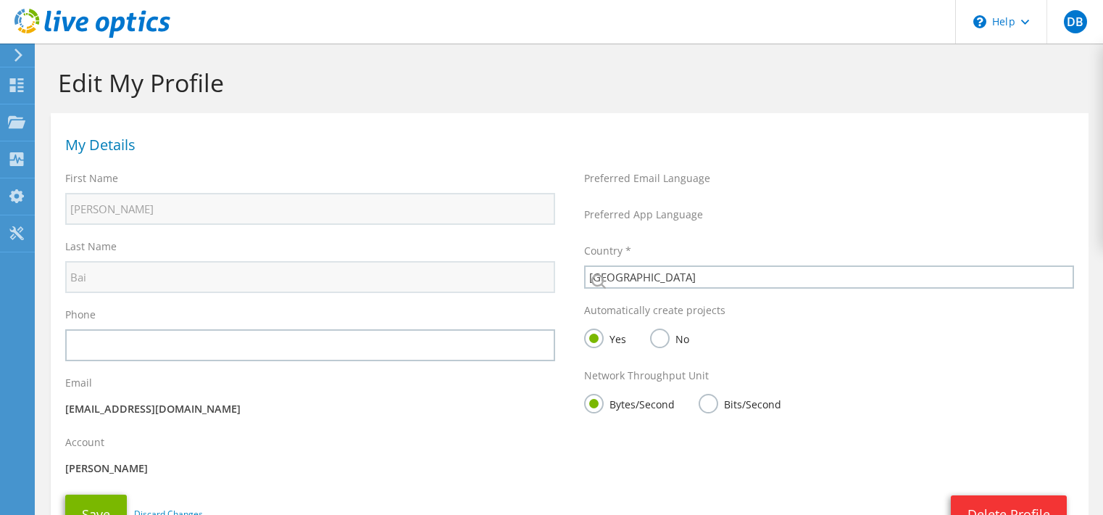
select select "37"
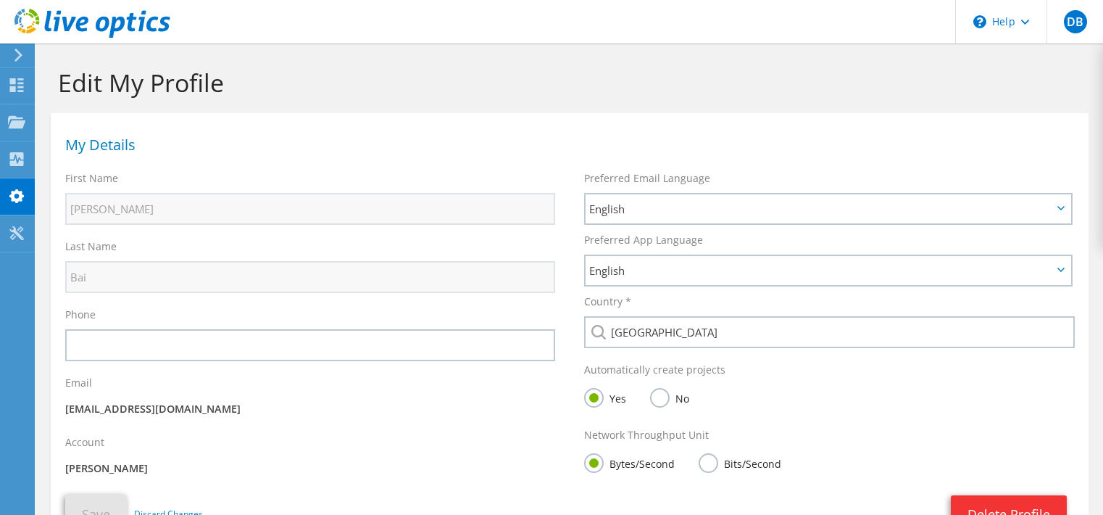
scroll to position [72, 0]
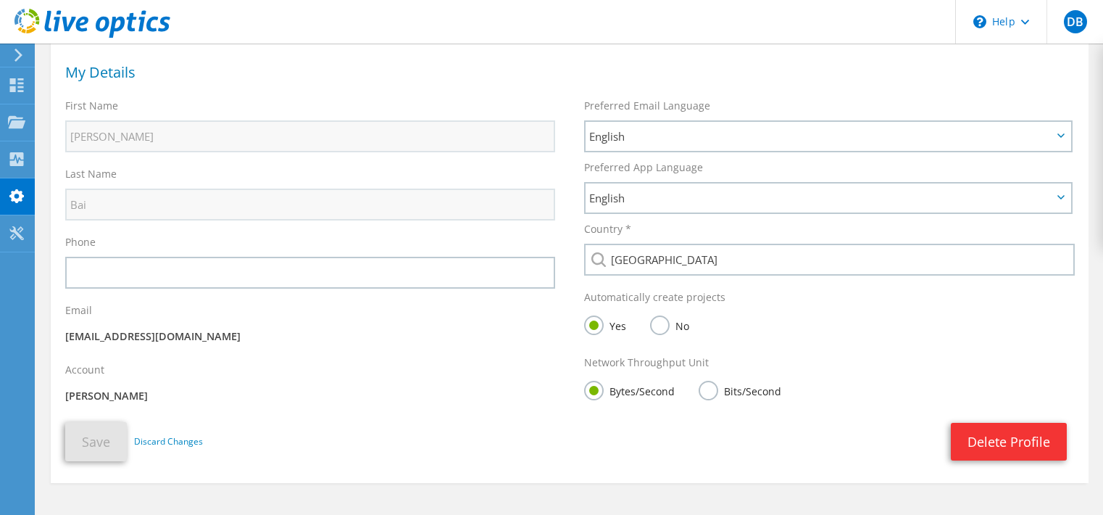
drag, startPoint x: 75, startPoint y: 386, endPoint x: 93, endPoint y: 389, distance: 18.5
click at [80, 388] on div "Account [PERSON_NAME]" at bounding box center [310, 384] width 519 height 59
drag, startPoint x: 94, startPoint y: 392, endPoint x: 117, endPoint y: 394, distance: 22.6
click at [96, 393] on p "[PERSON_NAME]" at bounding box center [310, 396] width 490 height 16
drag, startPoint x: 120, startPoint y: 395, endPoint x: 136, endPoint y: 398, distance: 16.2
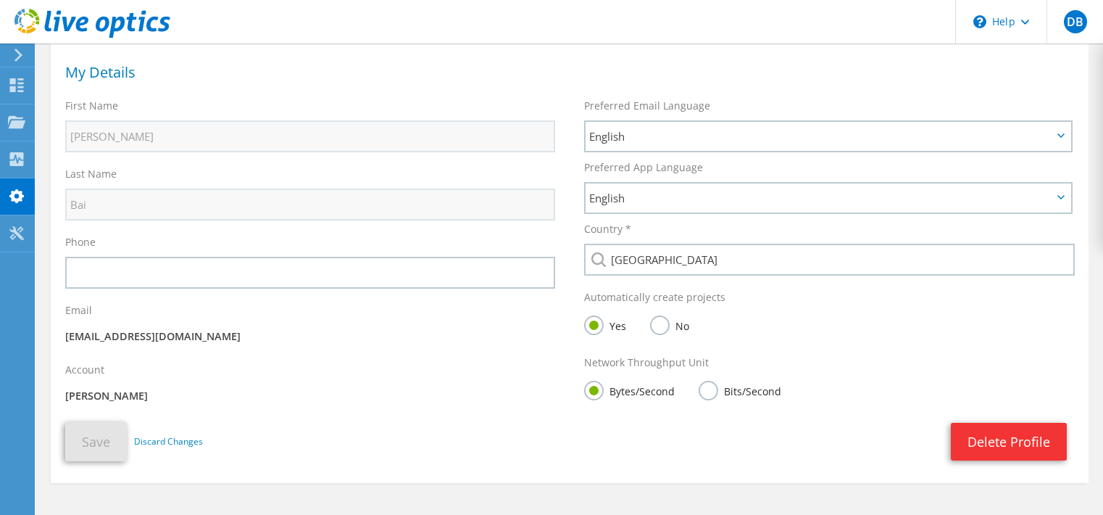
click at [122, 396] on p "[PERSON_NAME]" at bounding box center [310, 396] width 490 height 16
drag, startPoint x: 118, startPoint y: 393, endPoint x: 61, endPoint y: 393, distance: 57.2
click at [61, 393] on div "Account [PERSON_NAME]" at bounding box center [310, 384] width 519 height 59
click at [203, 386] on div "Account [PERSON_NAME]" at bounding box center [310, 384] width 519 height 59
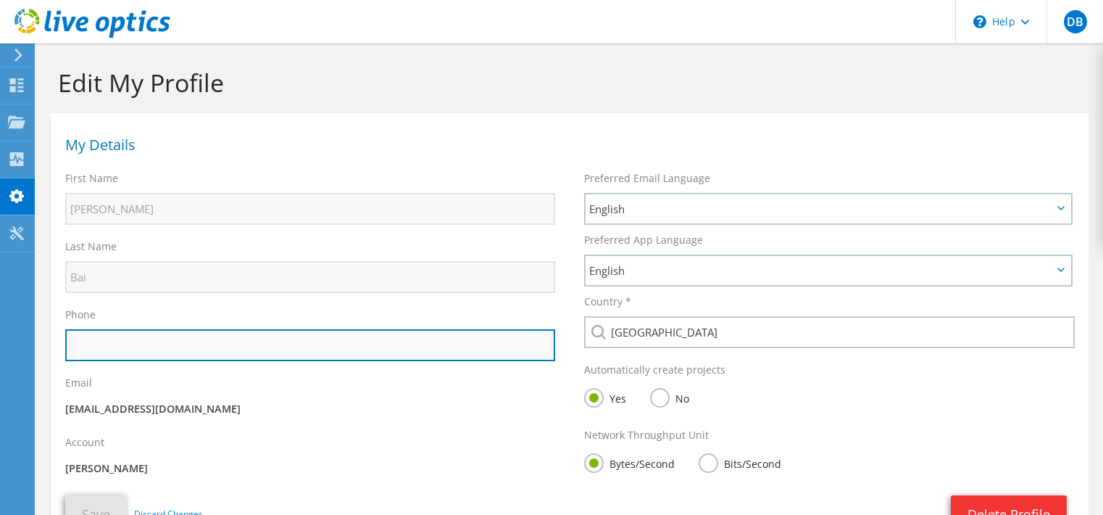
click at [360, 341] on input "text" at bounding box center [310, 345] width 490 height 32
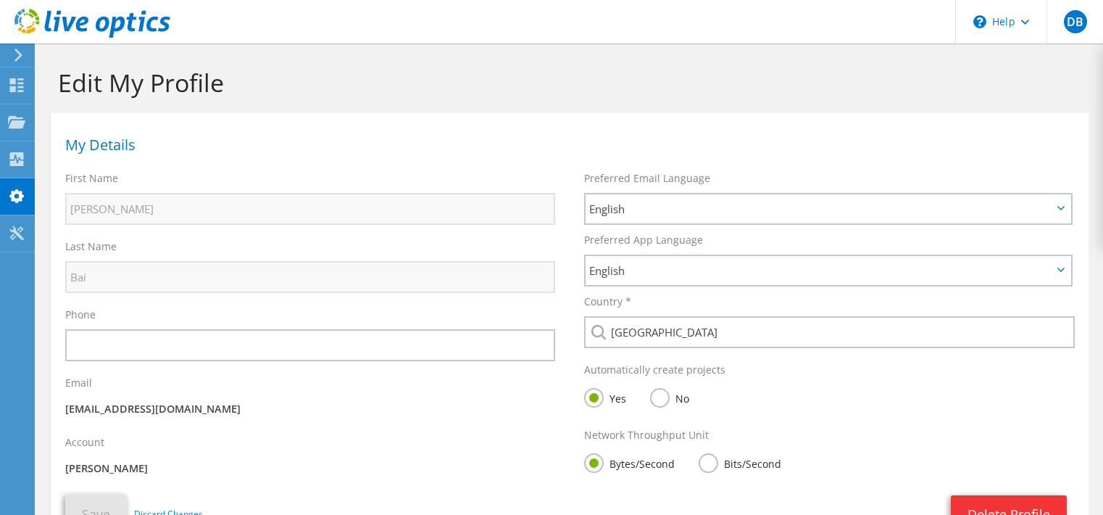
click at [393, 185] on div "First Name [PERSON_NAME]" at bounding box center [310, 198] width 519 height 68
click at [738, 206] on span "English" at bounding box center [820, 208] width 463 height 17
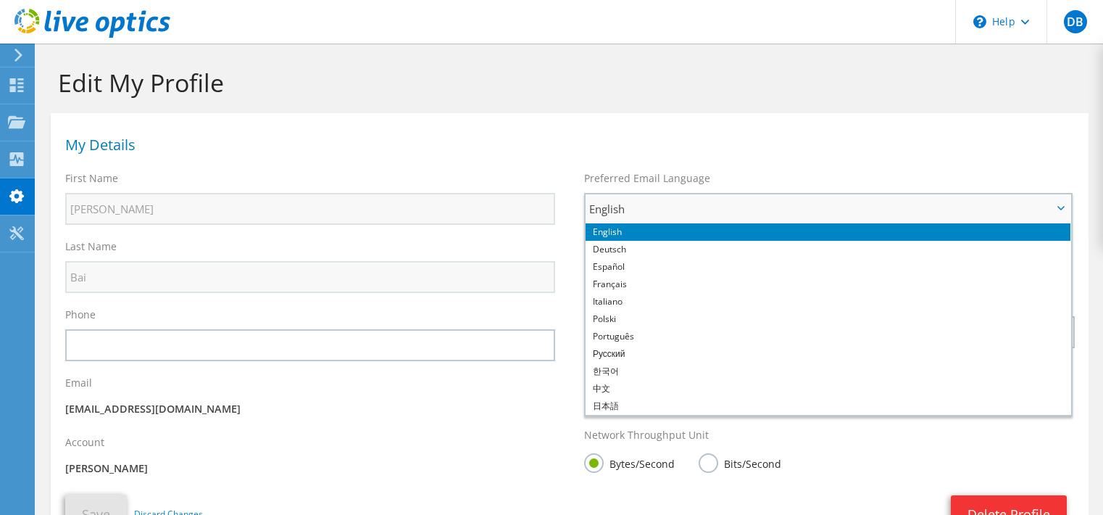
click at [738, 206] on span "English" at bounding box center [820, 208] width 463 height 17
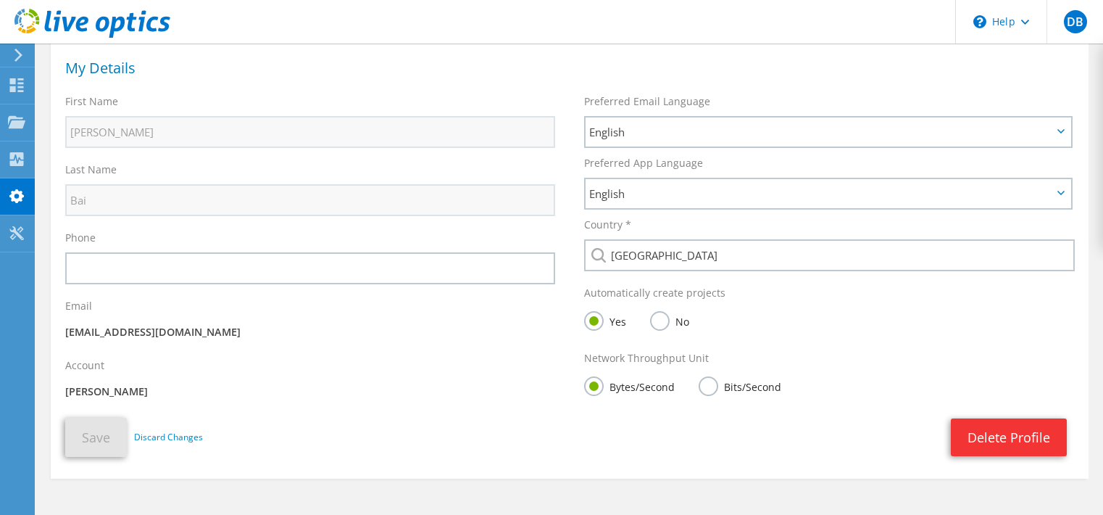
scroll to position [128, 0]
